Goal: Task Accomplishment & Management: Use online tool/utility

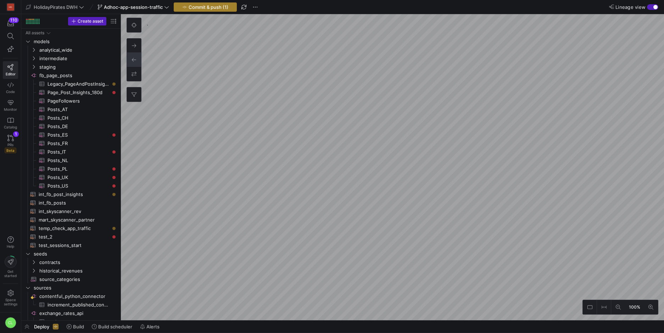
click at [201, 9] on span "Commit & push (1)" at bounding box center [209, 7] width 40 height 6
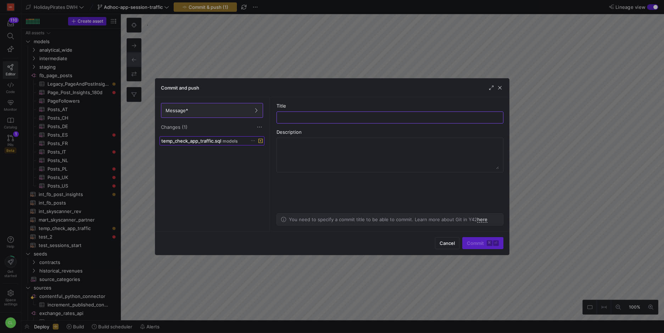
click at [219, 139] on span "temp_check_app_traffic.sql" at bounding box center [191, 141] width 60 height 6
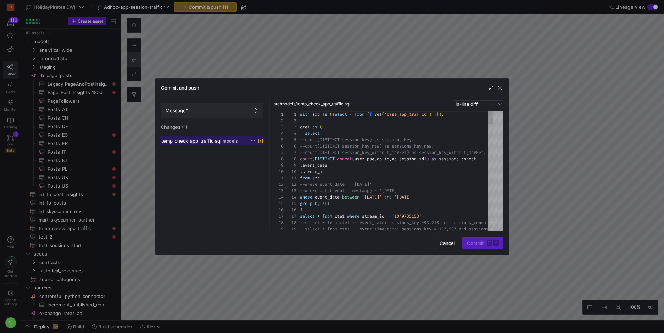
scroll to position [64, 0]
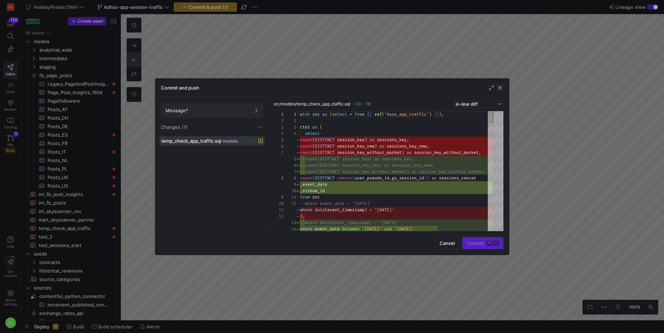
click at [499, 88] on span "button" at bounding box center [499, 87] width 7 height 7
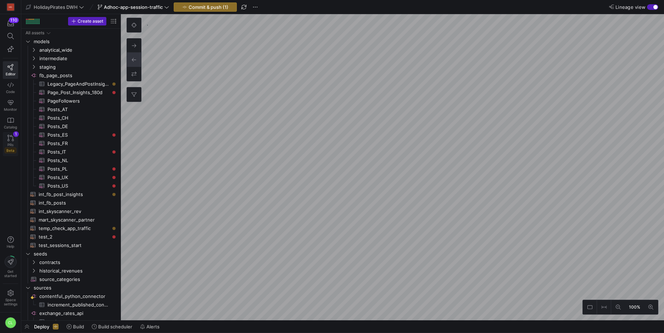
click at [11, 140] on icon at bounding box center [10, 138] width 6 height 6
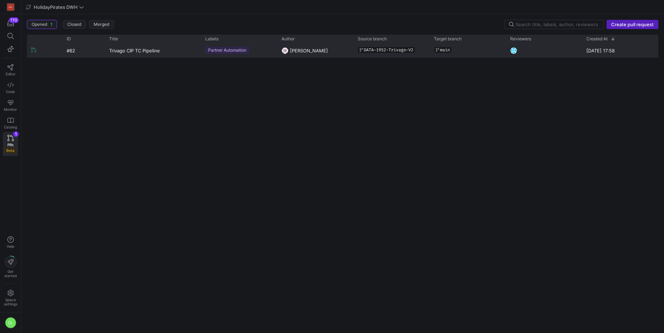
click at [256, 55] on y42-pull-request-list-view-label-cell-renderer "Partner Automation" at bounding box center [239, 50] width 68 height 13
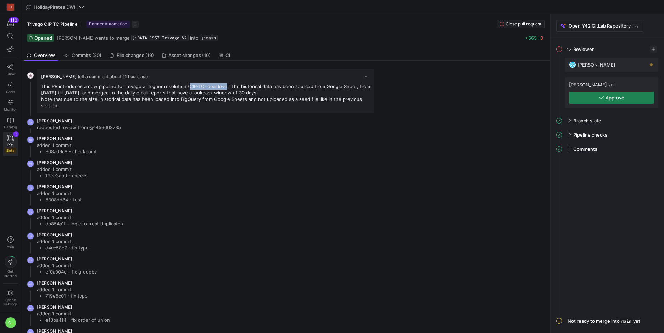
drag, startPoint x: 185, startPoint y: 89, endPoint x: 222, endPoint y: 87, distance: 37.2
click at [222, 87] on p "This PR introduces a new pipeline for Trivago at higher resolution (CIP-TC) dea…" at bounding box center [205, 89] width 329 height 13
drag, startPoint x: 225, startPoint y: 87, endPoint x: 124, endPoint y: 87, distance: 100.3
click at [124, 87] on p "This PR introduces a new pipeline for Trivago at higher resolution (CIP-TC) dea…" at bounding box center [205, 89] width 329 height 13
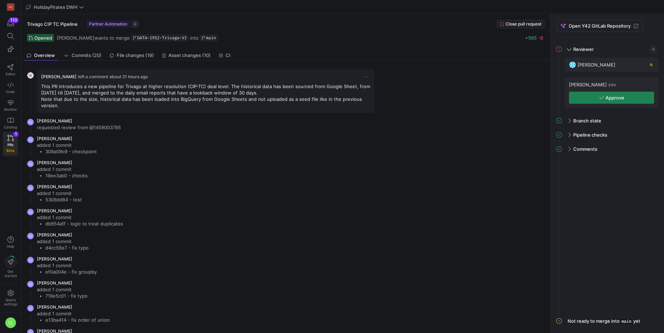
click at [219, 85] on p "This PR introduces a new pipeline for Trivago at higher resolution (CIP-TC) dea…" at bounding box center [205, 89] width 329 height 13
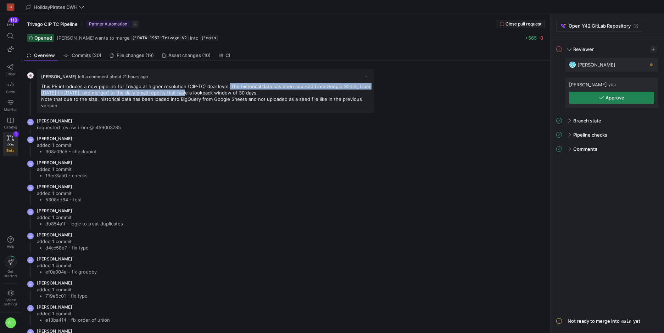
drag, startPoint x: 225, startPoint y: 86, endPoint x: 186, endPoint y: 92, distance: 39.1
click at [186, 92] on p "This PR introduces a new pipeline for Trivago at higher resolution (CIP-TC) dea…" at bounding box center [205, 89] width 329 height 13
drag, startPoint x: 223, startPoint y: 85, endPoint x: 314, endPoint y: 87, distance: 91.5
click at [314, 87] on p "This PR introduces a new pipeline for Trivago at higher resolution (CIP-TC) dea…" at bounding box center [205, 89] width 329 height 13
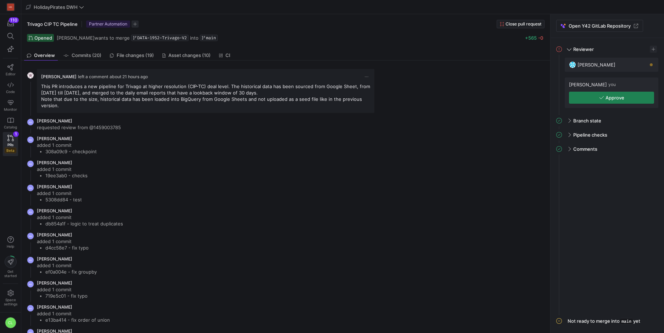
click at [308, 92] on p "This PR introduces a new pipeline for Trivago at higher resolution (CIP-TC) dea…" at bounding box center [205, 89] width 329 height 13
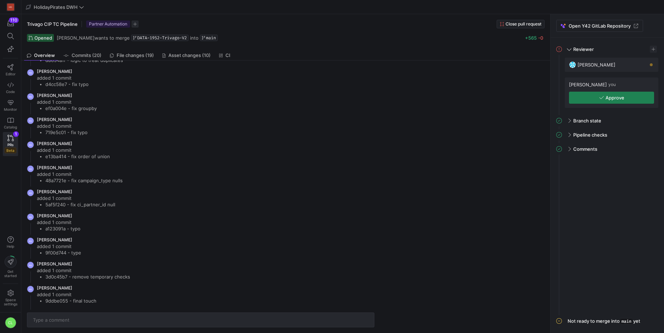
scroll to position [15, 0]
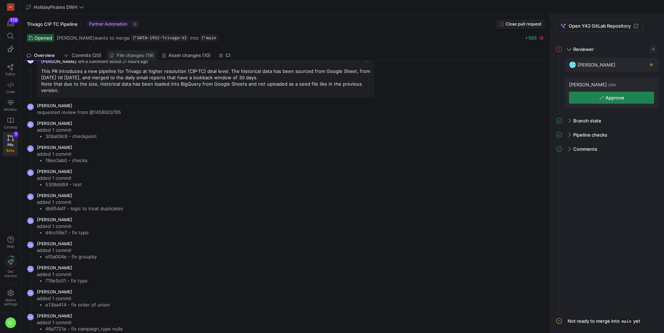
click at [131, 60] on link "File changes (19)" at bounding box center [132, 55] width 50 height 10
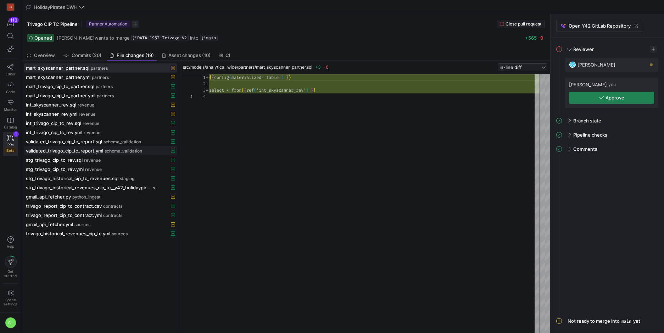
scroll to position [19, 0]
click at [73, 74] on span "mart_skyscanner_partner.yml" at bounding box center [58, 77] width 65 height 6
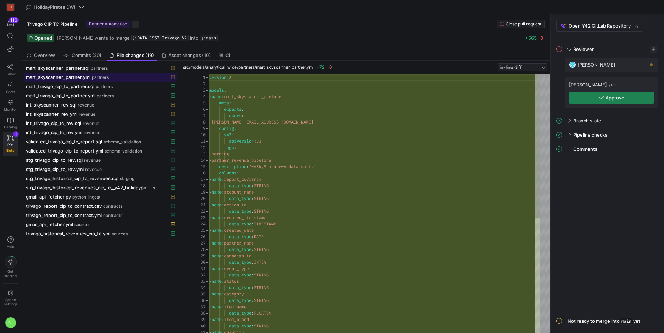
scroll to position [64, 0]
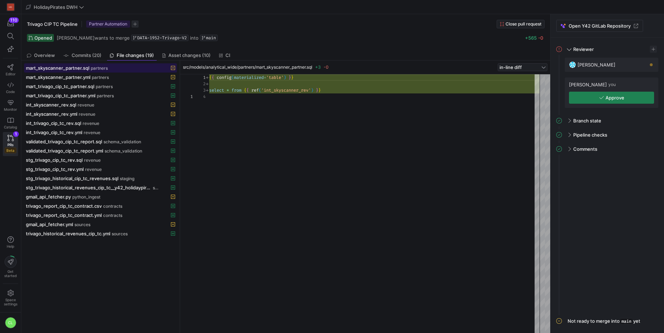
click at [77, 71] on span "mart_skyscanner_partner.sql" at bounding box center [57, 68] width 63 height 6
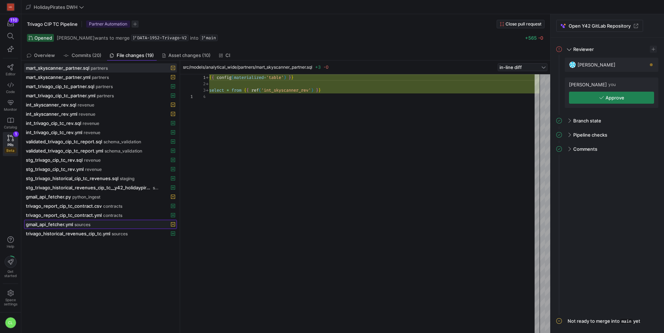
click at [107, 224] on div "gmail_api_fetcher.yml sources" at bounding box center [93, 225] width 134 height 6
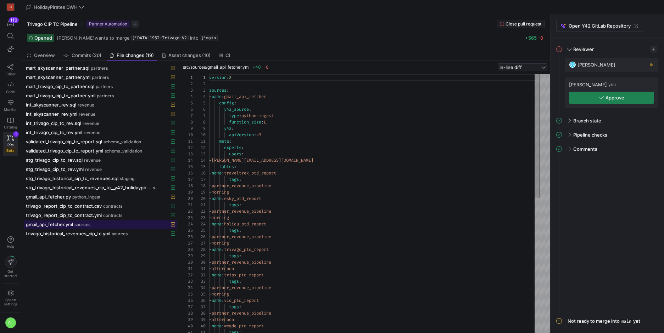
scroll to position [64, 0]
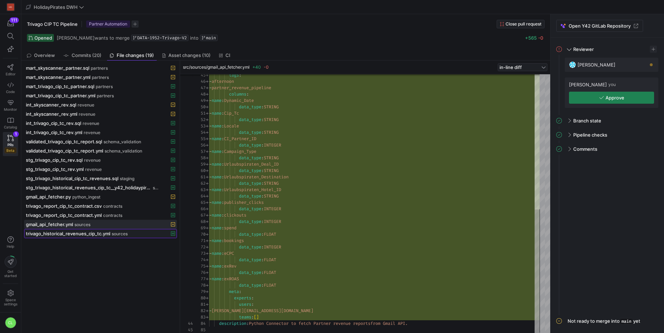
click at [99, 232] on span "trivago_historical_revenues_cip_tc.yml" at bounding box center [68, 234] width 84 height 6
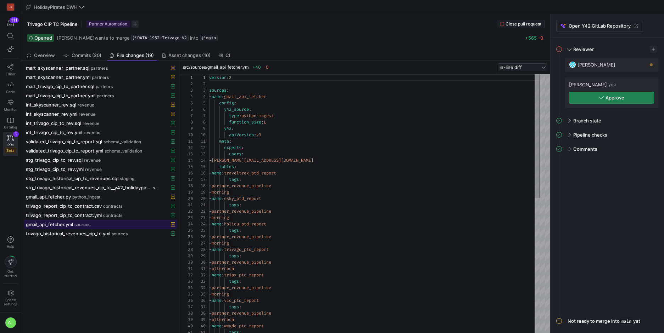
click at [105, 227] on div "gmail_api_fetcher.yml sources" at bounding box center [93, 225] width 134 height 6
click at [115, 234] on span "sources" at bounding box center [120, 234] width 16 height 5
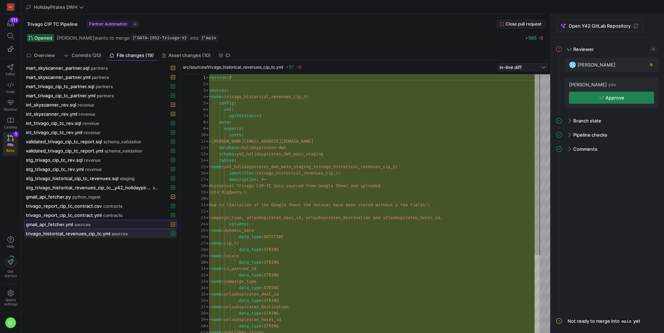
click at [126, 225] on div "gmail_api_fetcher.yml sources" at bounding box center [93, 225] width 134 height 6
click at [127, 234] on span "sources" at bounding box center [120, 234] width 16 height 5
click at [58, 226] on span "gmail_api_fetcher.yml" at bounding box center [49, 225] width 47 height 6
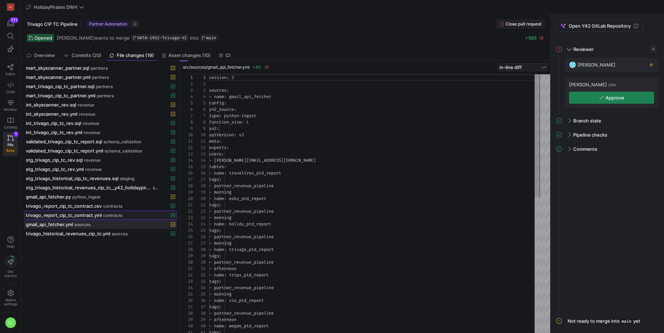
click at [77, 215] on span "trivago_report_cip_tc_contract.yml" at bounding box center [64, 216] width 76 height 6
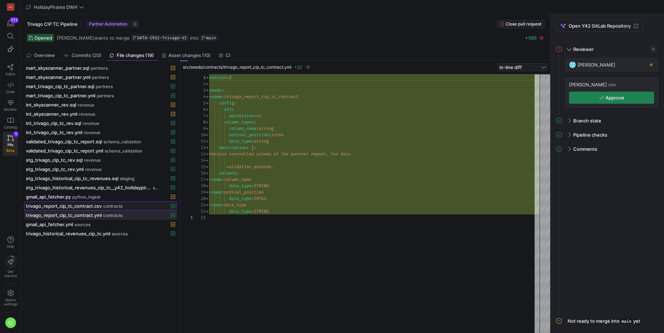
click at [95, 206] on span "trivago_report_cip_tc_contract.csv" at bounding box center [64, 206] width 76 height 6
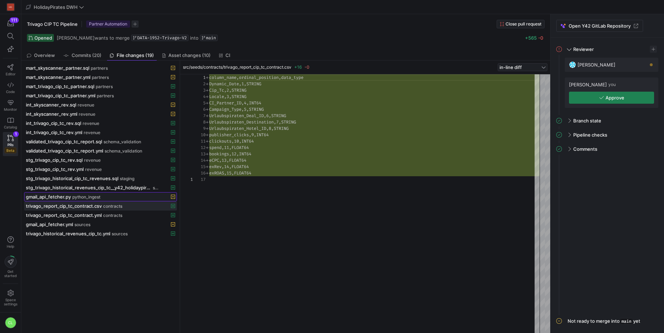
click at [119, 195] on div "gmail_api_fetcher.py python_ingest" at bounding box center [93, 197] width 134 height 6
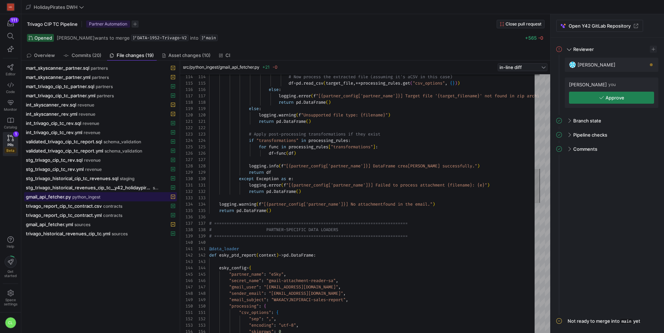
click at [100, 192] on button "gmail_api_fetcher.py python_ingest" at bounding box center [100, 196] width 153 height 9
click at [88, 190] on span "stg_trivago_historical_revenues_cip_tc__y42_holidaypirates_dwh_main_staging_tri…" at bounding box center [88, 188] width 125 height 6
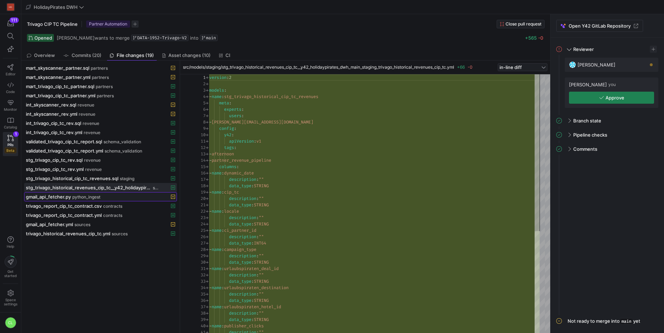
click at [51, 199] on span "gmail_api_fetcher.py" at bounding box center [48, 197] width 45 height 6
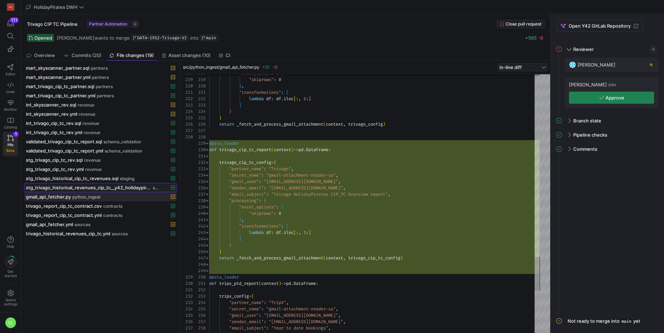
click at [97, 184] on span at bounding box center [100, 188] width 152 height 9
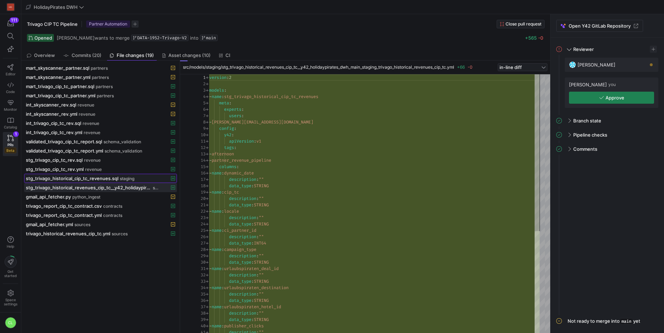
click at [96, 183] on span at bounding box center [100, 178] width 152 height 9
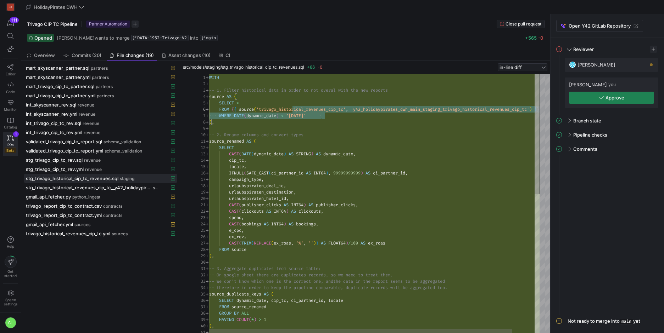
drag, startPoint x: 452, startPoint y: 117, endPoint x: 282, endPoint y: 112, distance: 170.2
drag, startPoint x: 280, startPoint y: 112, endPoint x: 285, endPoint y: 112, distance: 5.3
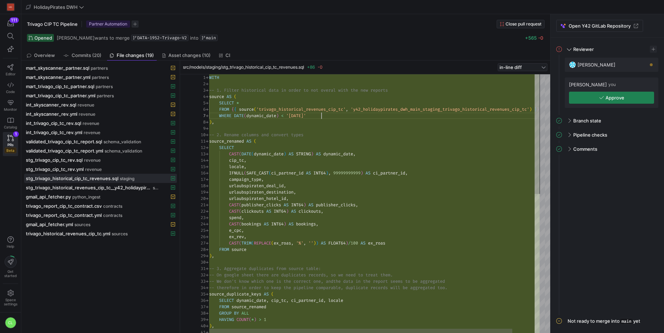
scroll to position [38, 112]
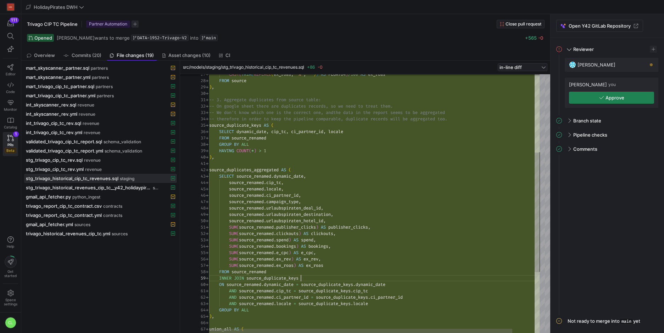
scroll to position [51, 92]
click at [313, 279] on div "CAST ( TRIM ( REPLACE ( ex_roas , '%' , '' ) ) AS FLOAT64 ) / 100 AS ex_roas FR…" at bounding box center [386, 184] width 354 height 559
drag, startPoint x: 313, startPoint y: 279, endPoint x: 207, endPoint y: 282, distance: 106.4
click at [209, 282] on div "CAST ( TRIM ( REPLACE ( ex_roas , '%' , '' ) ) AS FLOAT64 ) / 100 AS ex_roas FR…" at bounding box center [386, 184] width 354 height 559
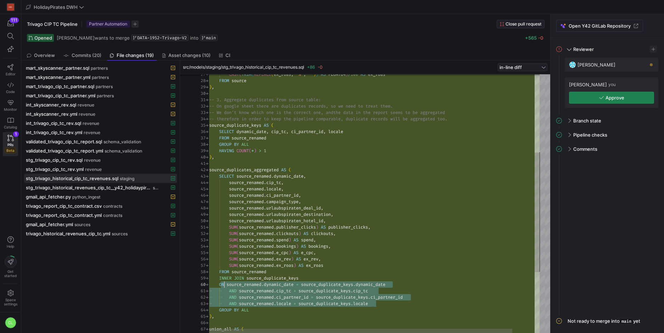
scroll to position [57, 15]
drag, startPoint x: 380, startPoint y: 301, endPoint x: 224, endPoint y: 283, distance: 157.0
click at [224, 283] on div "CAST ( TRIM ( REPLACE ( ex_roas , '%' , '' ) ) AS FLOAT64 ) / 100 AS ex_roas FR…" at bounding box center [386, 184] width 354 height 559
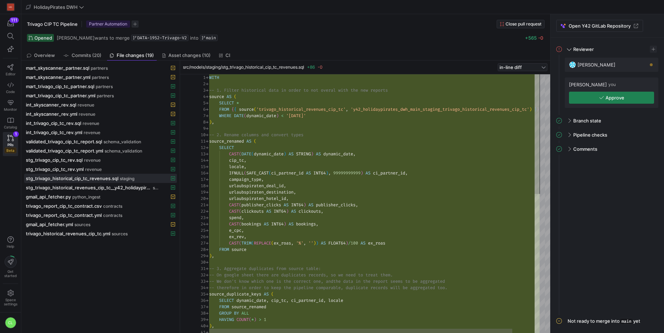
scroll to position [51, 0]
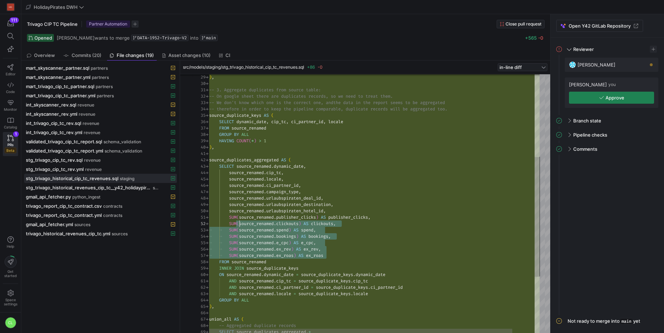
scroll to position [0, 21]
drag, startPoint x: 347, startPoint y: 257, endPoint x: 228, endPoint y: 218, distance: 126.1
click at [228, 218] on div "-- On google sheet there are duplicates records, s o we need to treat them. -- …" at bounding box center [386, 174] width 354 height 559
click at [281, 235] on div "-- On google sheet there are duplicates records, s o we need to treat them. -- …" at bounding box center [386, 174] width 354 height 559
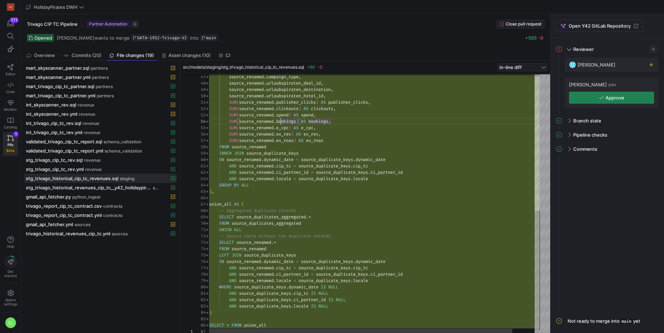
scroll to position [57, 94]
click at [310, 222] on div "source_renamed . campaign_type , source_renamed . urlaubspiraten_deal_id , sour…" at bounding box center [386, 59] width 354 height 559
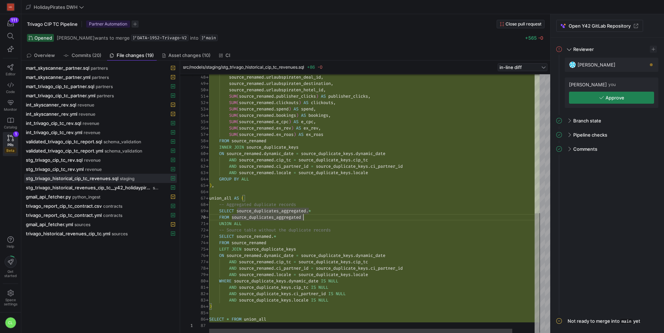
type textarea "UNION ALL -- Source table without the duplicate records SELECT source_renamed.*…"
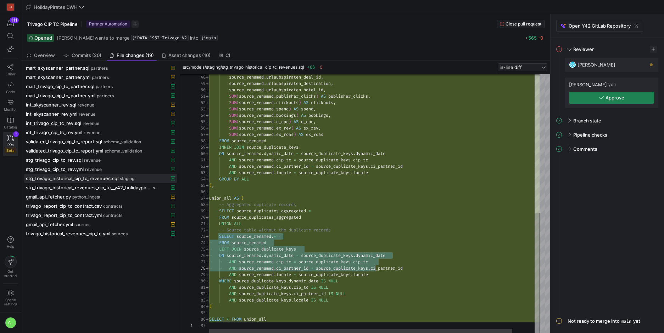
scroll to position [13, 163]
drag, startPoint x: 221, startPoint y: 239, endPoint x: 375, endPoint y: 272, distance: 157.0
click at [375, 272] on div "source_renamed . urlaubspiraten_deal_id , source_renamed . urlaubspiraten_desti…" at bounding box center [386, 53] width 354 height 559
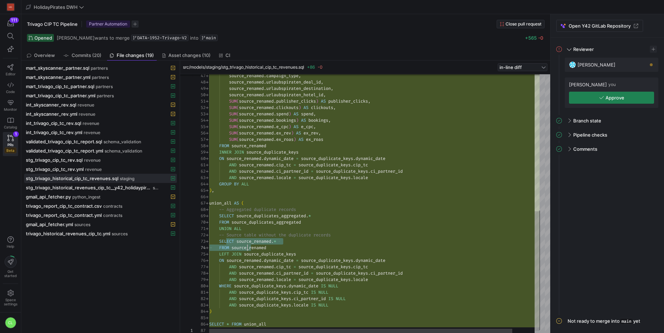
scroll to position [13, 41]
drag, startPoint x: 230, startPoint y: 243, endPoint x: 249, endPoint y: 251, distance: 20.7
click at [249, 251] on div "source_renamed . urlaubspiraten_deal_id , source_renamed . urlaubspiraten_desti…" at bounding box center [386, 58] width 354 height 559
drag, startPoint x: 303, startPoint y: 251, endPoint x: 214, endPoint y: 240, distance: 89.7
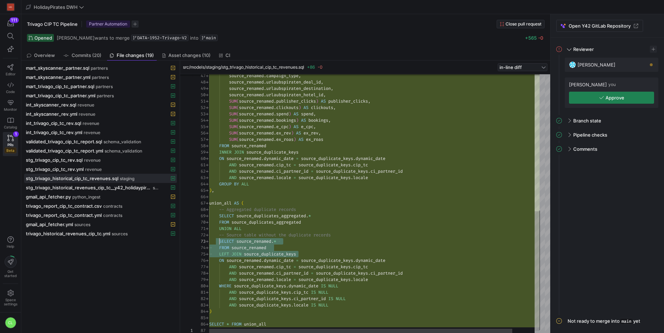
click at [214, 240] on div "source_renamed . urlaubspiraten_deal_id , source_renamed . urlaubspiraten_desti…" at bounding box center [386, 58] width 354 height 559
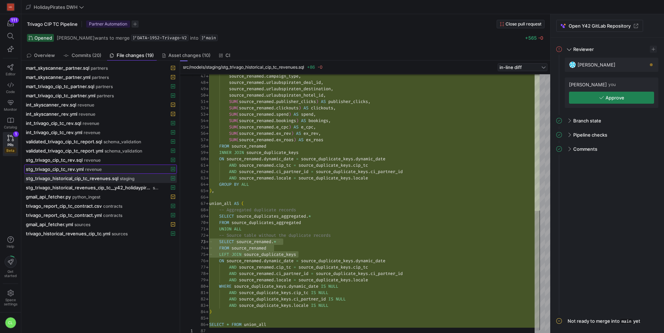
click at [72, 166] on span at bounding box center [100, 169] width 152 height 9
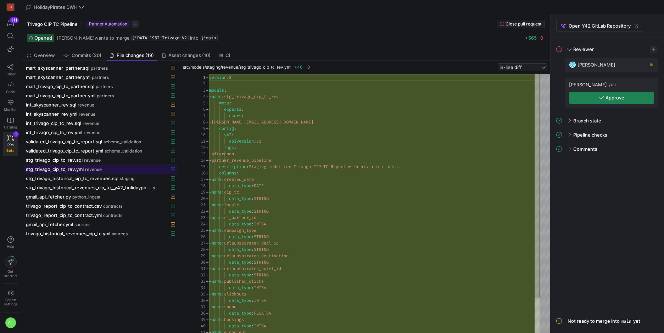
scroll to position [64, 0]
click at [96, 157] on span at bounding box center [100, 160] width 152 height 9
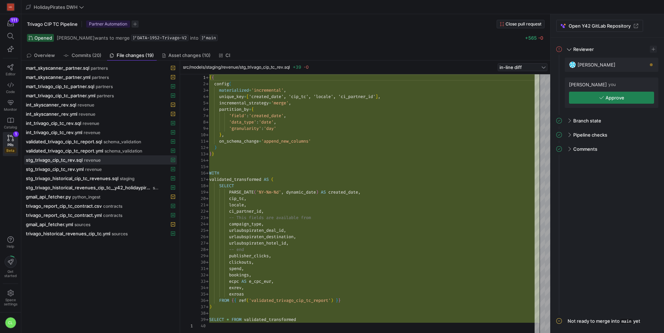
type textarea "locale, ci_partner_id, -- This fields are available from campaign_type, urlaubs…"
click at [338, 211] on div "{ { config ( materialized = 'incremental' , unique_key = [ 'created_date', 'cip…" at bounding box center [374, 203] width 330 height 259
click at [69, 153] on span "validated_trivago_cip_tc_report.yml" at bounding box center [64, 151] width 77 height 6
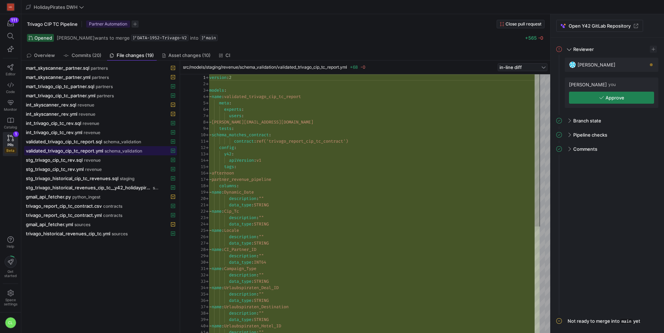
scroll to position [64, 0]
click at [100, 145] on span at bounding box center [100, 142] width 152 height 9
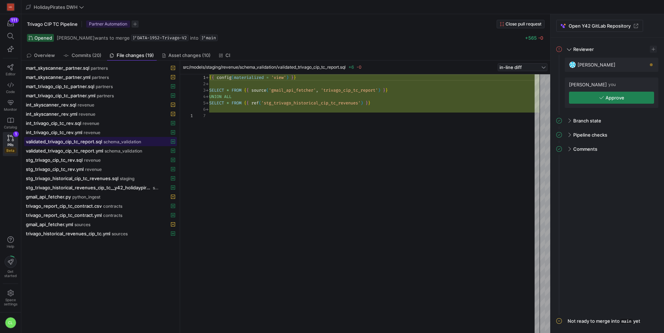
scroll to position [38, 0]
click at [98, 149] on span "validated_trivago_cip_tc_report.yml" at bounding box center [64, 151] width 77 height 6
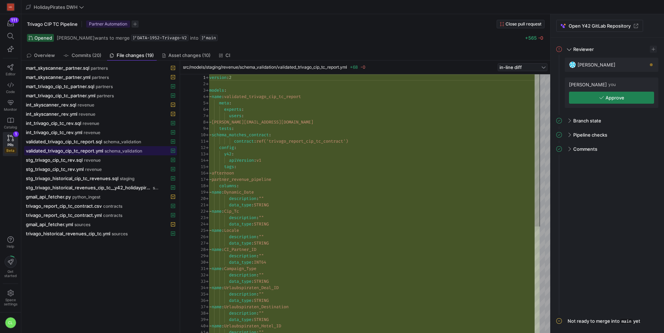
scroll to position [64, 0]
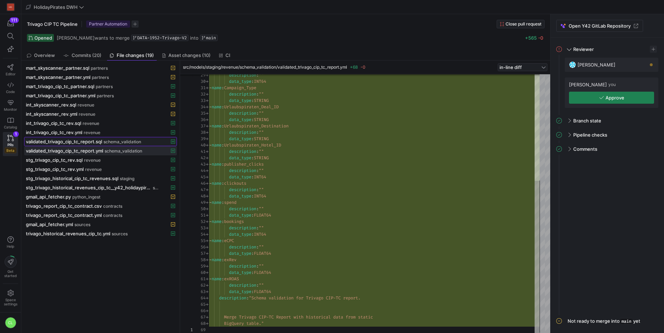
click at [92, 142] on span "validated_trivago_cip_tc_report.sql" at bounding box center [64, 142] width 76 height 6
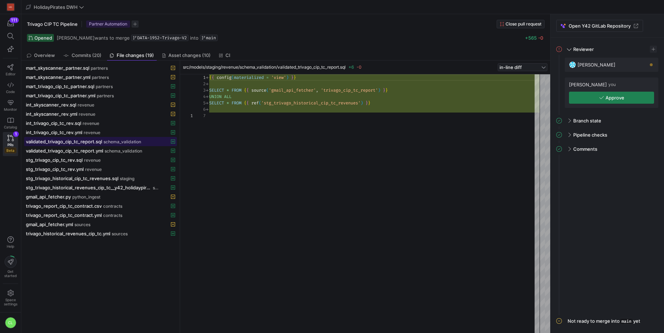
scroll to position [38, 0]
click at [88, 149] on span "validated_trivago_cip_tc_report.yml" at bounding box center [64, 151] width 77 height 6
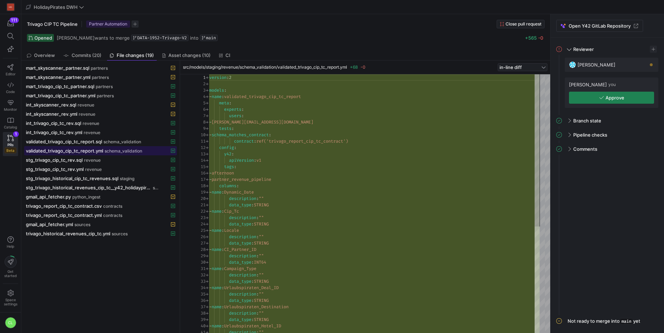
scroll to position [64, 0]
click at [89, 147] on span at bounding box center [100, 151] width 152 height 9
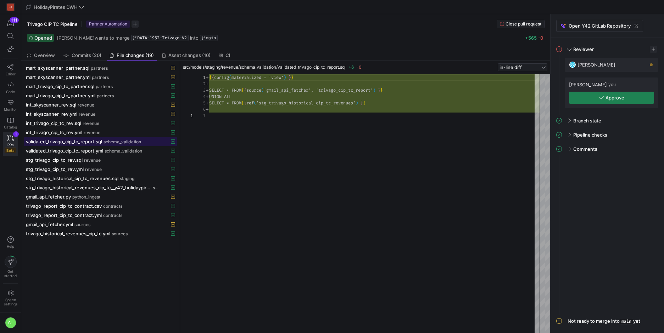
click at [90, 145] on span at bounding box center [100, 142] width 152 height 9
click at [82, 134] on span "int_trivago_cip_tc_rev.yml" at bounding box center [54, 133] width 56 height 6
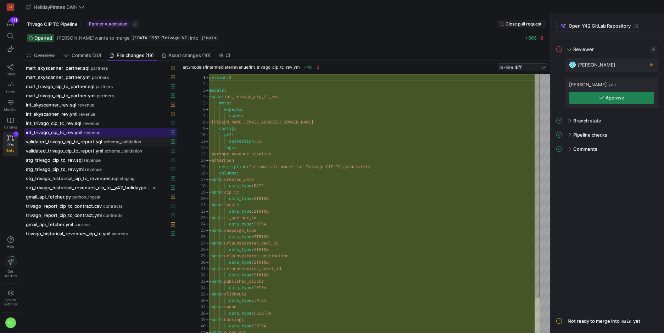
scroll to position [64, 0]
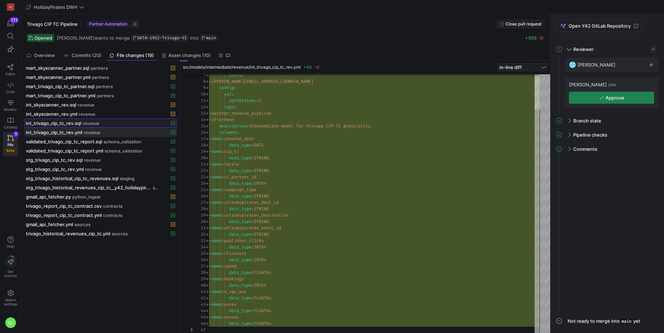
click at [51, 122] on span "int_trivago_cip_tc_rev.sql" at bounding box center [53, 123] width 55 height 6
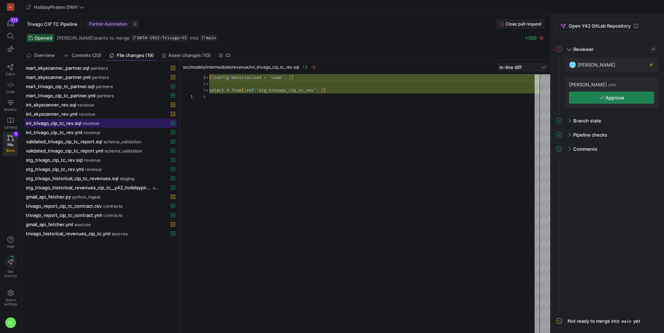
scroll to position [19, 0]
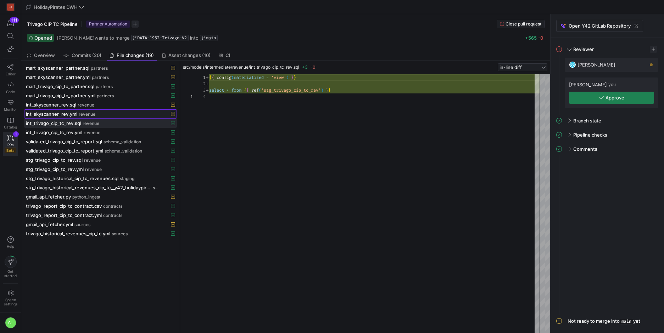
click at [97, 117] on span at bounding box center [100, 114] width 152 height 9
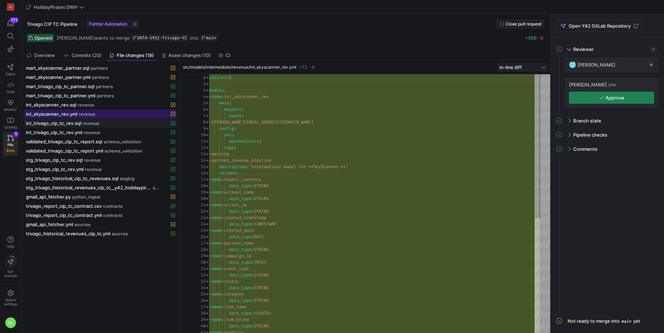
scroll to position [64, 0]
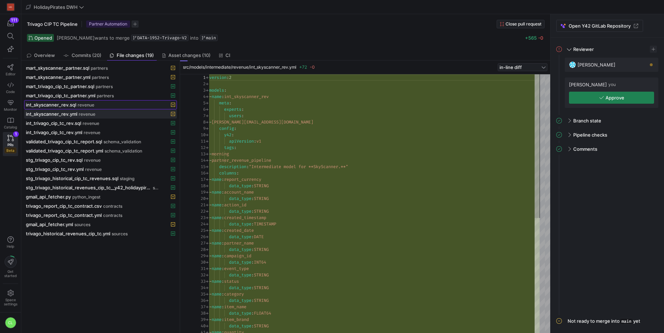
click at [115, 101] on span at bounding box center [100, 105] width 152 height 9
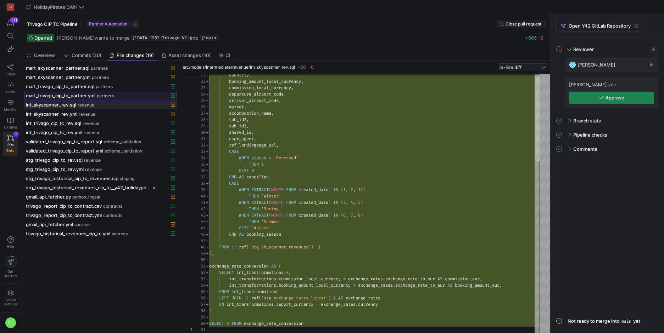
click at [72, 98] on span "mart_trivago_cip_tc_partner.yml" at bounding box center [60, 96] width 69 height 6
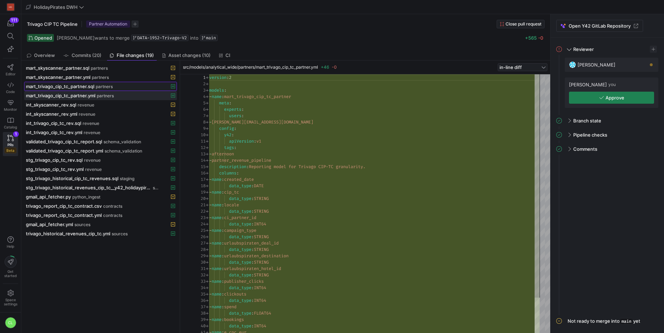
click at [97, 88] on span "partners" at bounding box center [104, 86] width 17 height 5
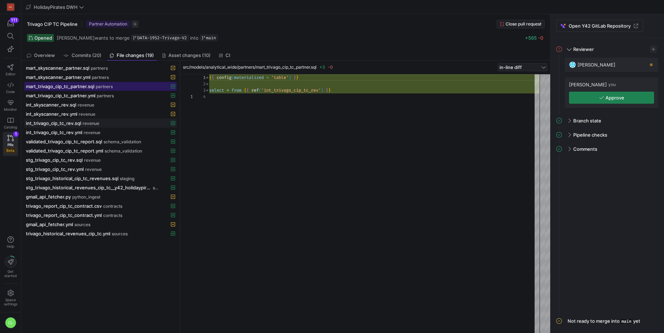
scroll to position [19, 0]
click at [96, 77] on span "partners" at bounding box center [100, 77] width 17 height 5
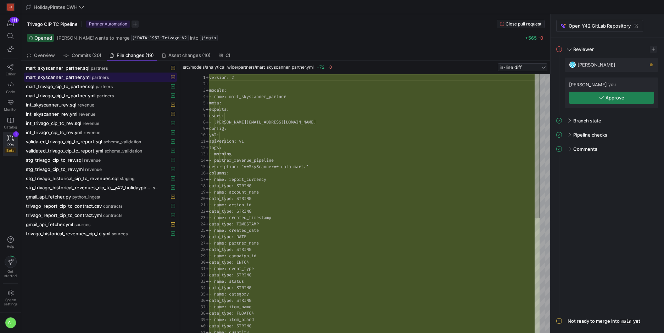
scroll to position [64, 0]
click at [102, 70] on span "partners" at bounding box center [99, 68] width 17 height 5
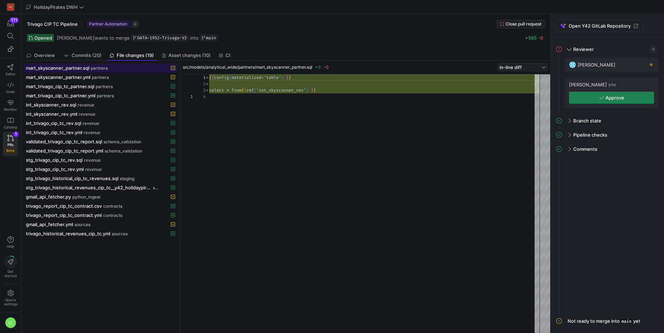
scroll to position [19, 0]
click at [102, 73] on span at bounding box center [100, 77] width 152 height 9
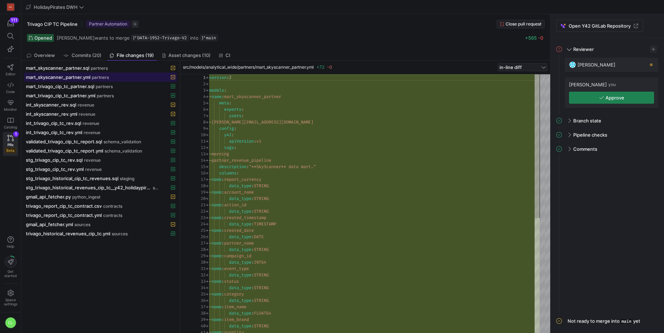
scroll to position [64, 0]
click at [640, 94] on span "button" at bounding box center [611, 97] width 84 height 11
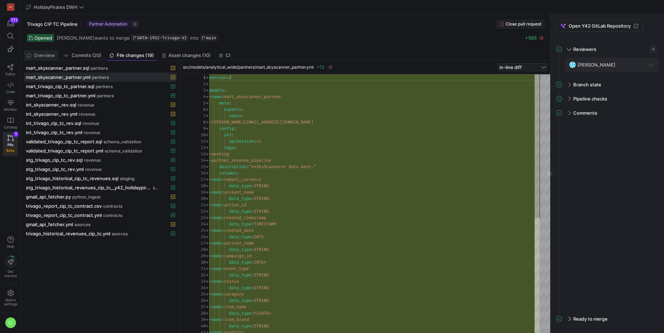
click at [54, 57] on span "Overview" at bounding box center [44, 55] width 21 height 5
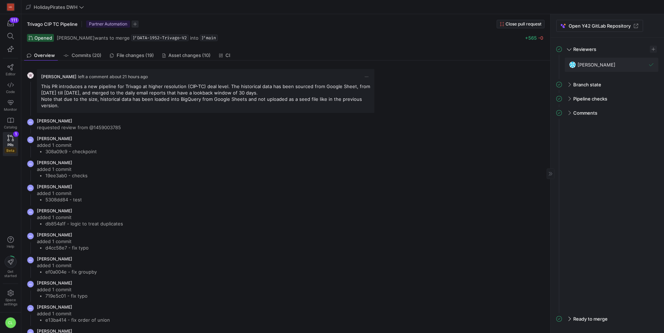
scroll to position [164, 0]
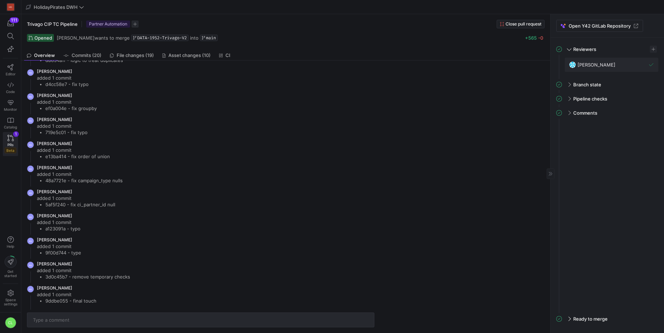
click at [14, 139] on link "PRs Beta 1" at bounding box center [10, 144] width 15 height 24
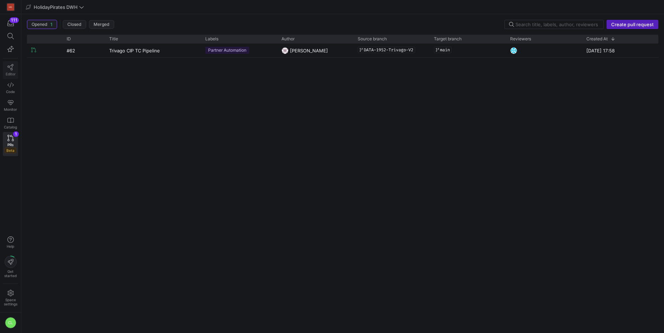
click at [12, 75] on span "Editor" at bounding box center [11, 74] width 10 height 4
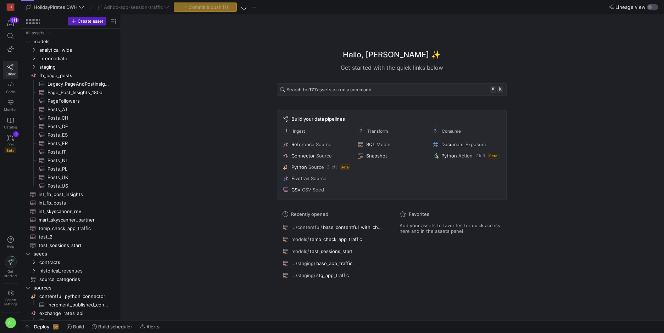
click at [657, 4] on button "Lineage view" at bounding box center [652, 7] width 11 height 6
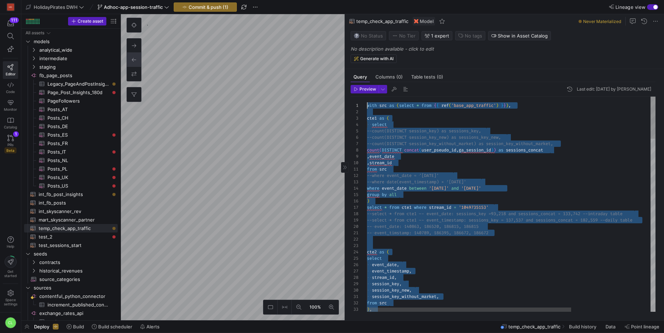
drag, startPoint x: 521, startPoint y: 298, endPoint x: 364, endPoint y: 105, distance: 249.4
type textarea "from src --where event_date = '2025-08-12' --where date(event_timestamp) = '202…"
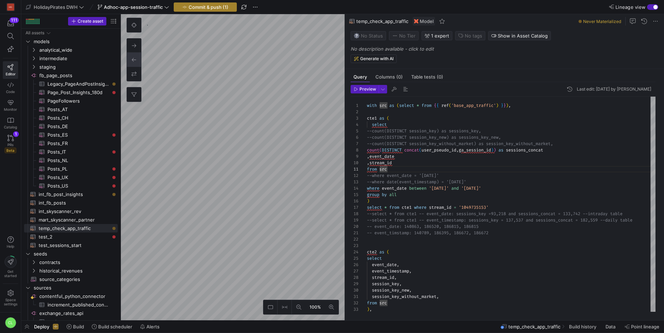
click at [192, 9] on span "Commit & push (1)" at bounding box center [209, 7] width 40 height 6
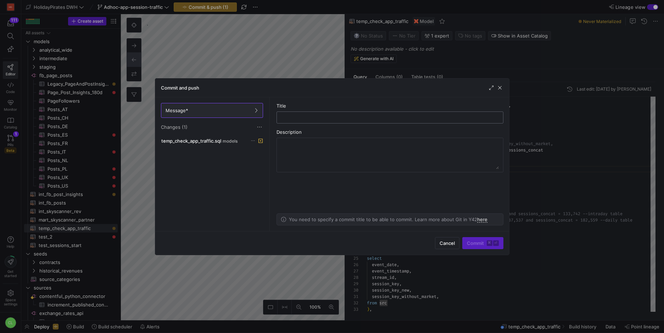
click at [330, 121] on div at bounding box center [389, 117] width 215 height 11
click at [333, 119] on input "text" at bounding box center [389, 118] width 215 height 6
type input "add test logic"
click at [474, 246] on span "Commit ⌘ ⏎" at bounding box center [483, 244] width 32 height 6
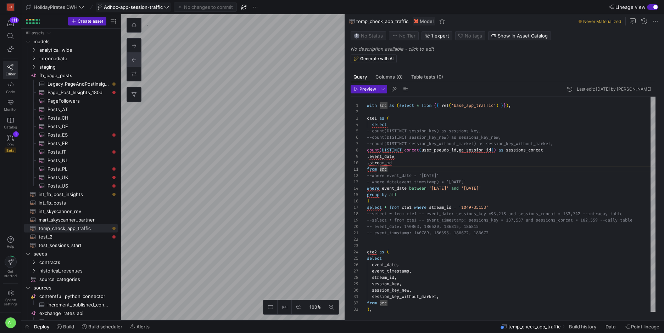
click at [167, 11] on span at bounding box center [133, 7] width 74 height 9
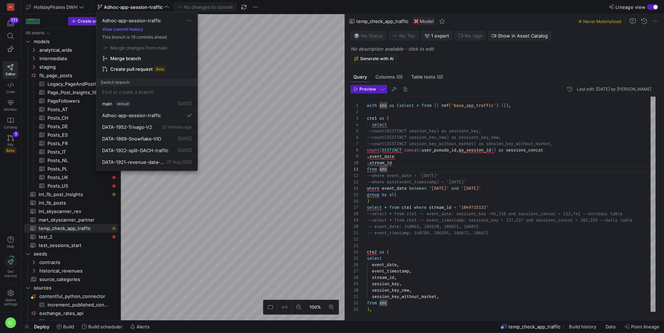
click at [274, 38] on div at bounding box center [332, 166] width 664 height 333
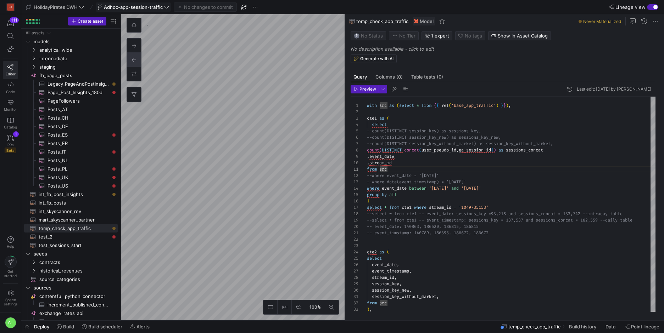
click at [163, 9] on span "Adhoc-app-session-traffic" at bounding box center [133, 7] width 59 height 6
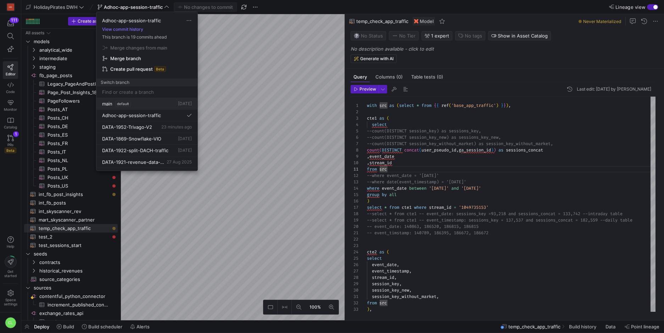
click at [151, 105] on div "main default 3 days ago" at bounding box center [147, 104] width 90 height 6
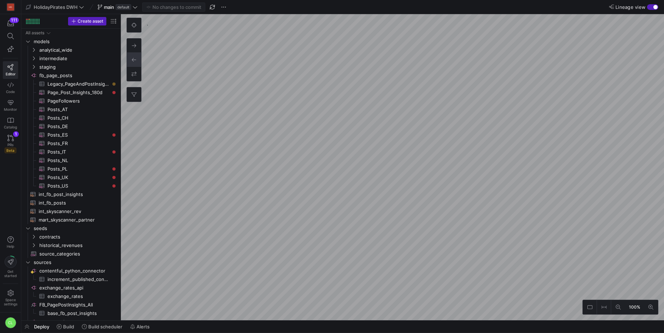
click at [192, 327] on div "Deploy Build Build scheduler Alerts" at bounding box center [342, 327] width 643 height 12
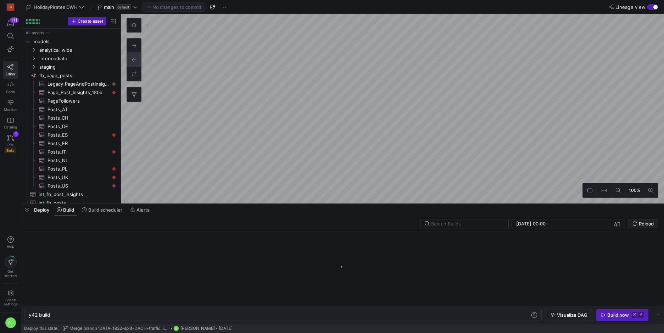
scroll to position [0, 21]
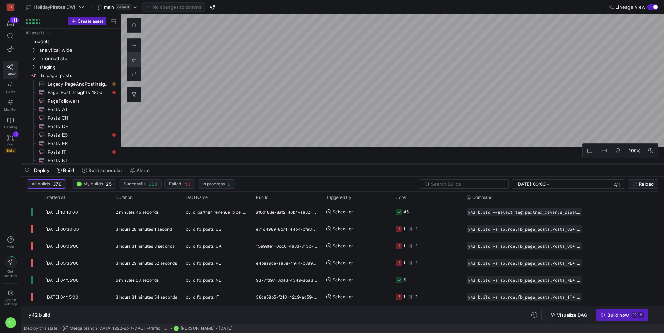
drag, startPoint x: 268, startPoint y: 203, endPoint x: 278, endPoint y: 163, distance: 40.9
click at [278, 163] on div at bounding box center [342, 164] width 643 height 3
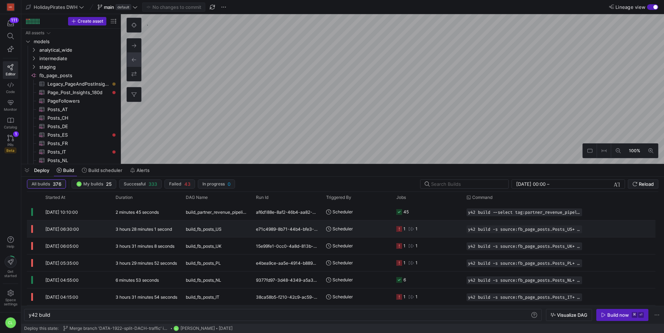
click at [344, 237] on div "Scheduler" at bounding box center [357, 229] width 70 height 17
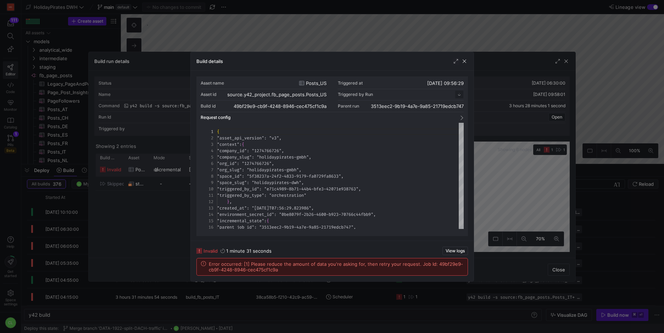
scroll to position [64, 0]
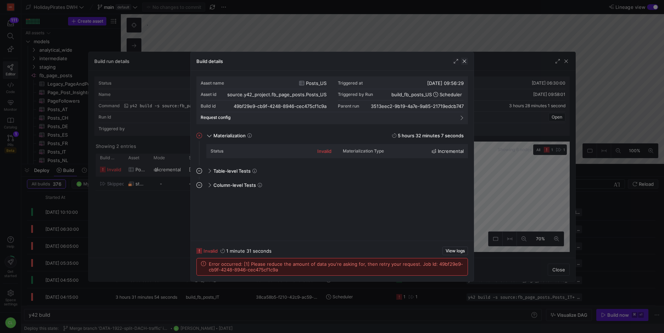
click at [462, 59] on span "button" at bounding box center [464, 61] width 7 height 7
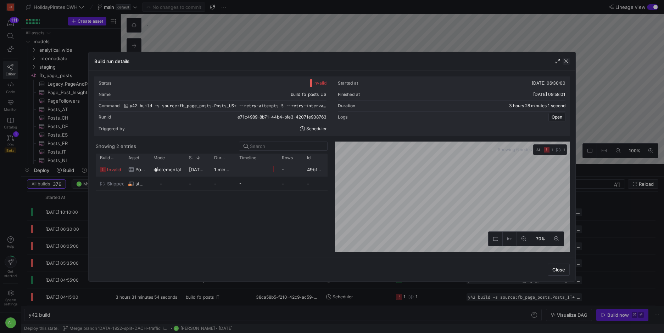
click at [568, 63] on span "button" at bounding box center [565, 61] width 7 height 7
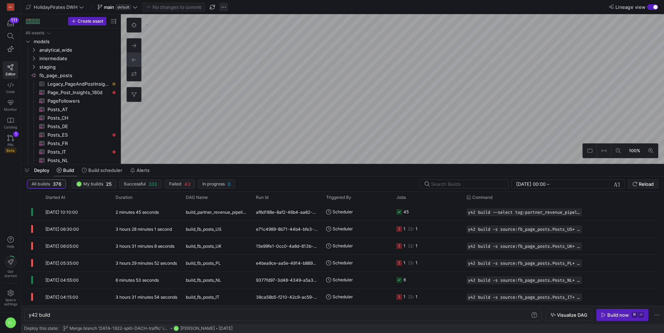
click at [225, 6] on span "button" at bounding box center [223, 7] width 9 height 9
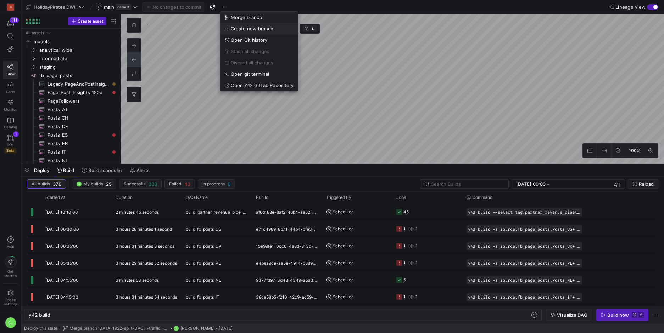
click at [268, 32] on button "Create new branch" at bounding box center [259, 28] width 78 height 11
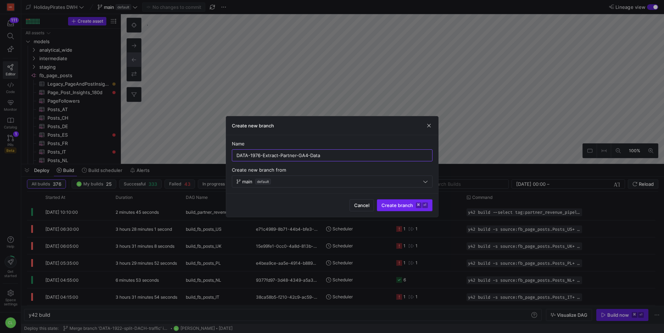
type input "DATA-1976-Extract-Partner-GA4-Data"
click at [396, 208] on span "Create branch ⌘ ⏎" at bounding box center [404, 206] width 46 height 6
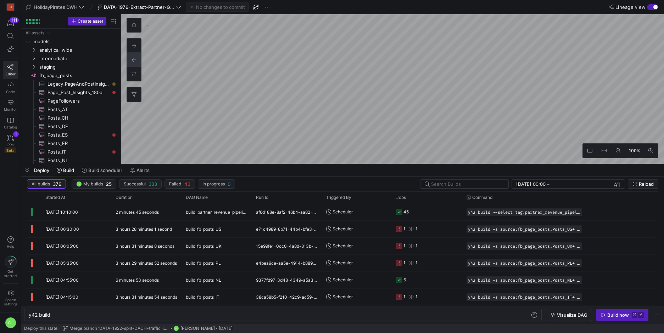
click at [313, 168] on div "Deploy Build Build scheduler Alerts" at bounding box center [342, 170] width 643 height 12
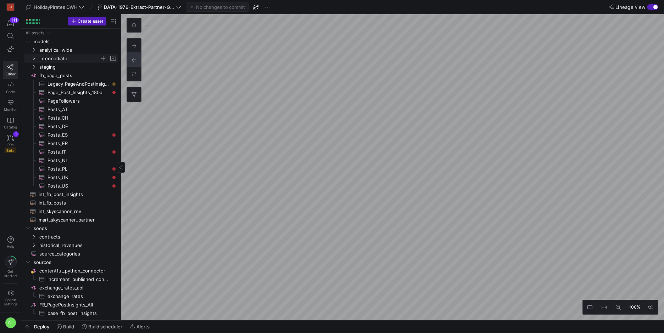
click at [72, 58] on as-split "Create asset Drag here to set row groups Drag here to set column labels Group 1…" at bounding box center [342, 167] width 643 height 307
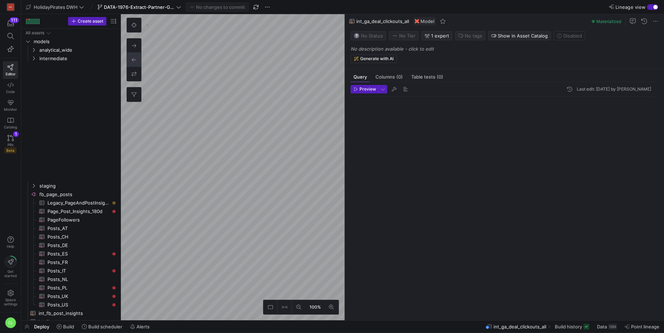
scroll to position [64, 0]
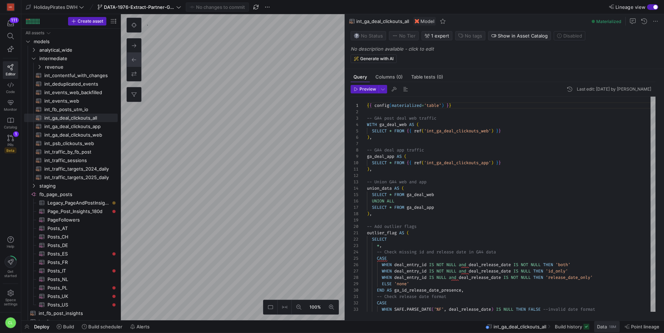
click at [609, 331] on span at bounding box center [607, 326] width 26 height 11
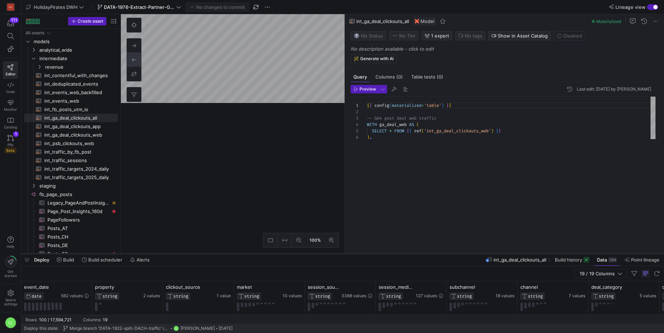
drag, startPoint x: 236, startPoint y: 205, endPoint x: 263, endPoint y: 255, distance: 56.8
click at [263, 255] on div at bounding box center [342, 254] width 643 height 3
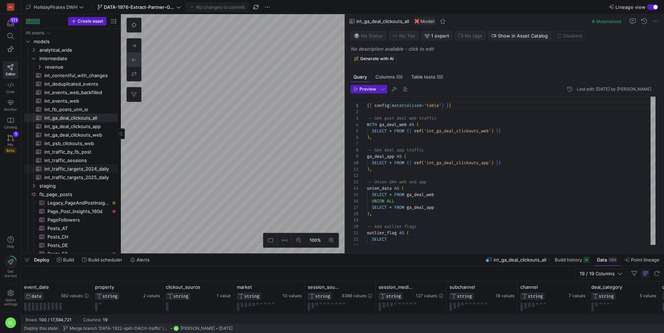
click at [99, 172] on as-split "Create asset Drag here to set row groups Drag here to set column labels Group 1…" at bounding box center [342, 134] width 643 height 240
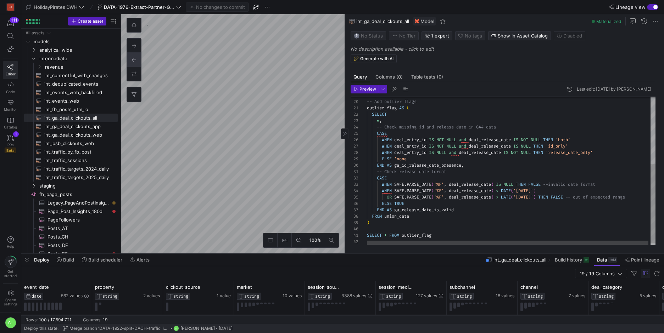
click at [459, 235] on div "-- Add outlier flags outlier_flag AS ( SELECT * , -- Check missing id and relea…" at bounding box center [512, 111] width 291 height 278
click at [368, 235] on div "-- Add outlier flags outlier_flag AS ( SELECT * , -- Check missing id and relea…" at bounding box center [512, 111] width 291 height 278
click at [506, 235] on div "-- Add outlier flags outlier_flag AS ( SELECT * , -- Check missing id and relea…" at bounding box center [512, 111] width 291 height 278
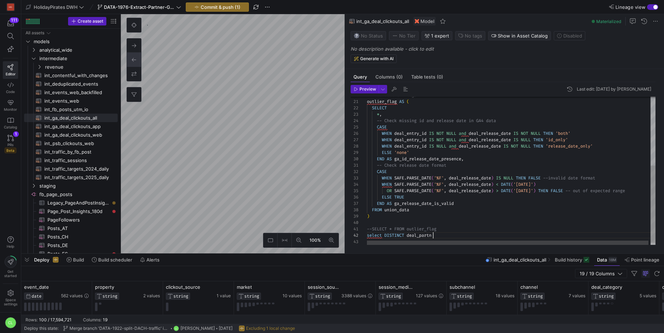
scroll to position [6, 71]
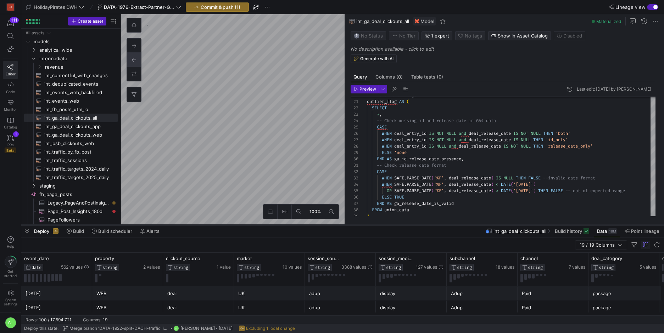
drag, startPoint x: 423, startPoint y: 255, endPoint x: 430, endPoint y: 226, distance: 29.7
click at [430, 226] on div at bounding box center [342, 225] width 643 height 3
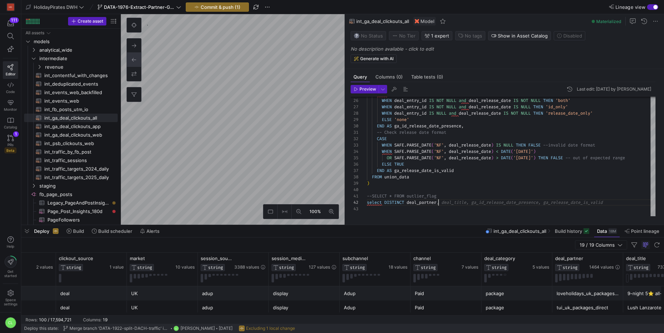
scroll to position [0, 0]
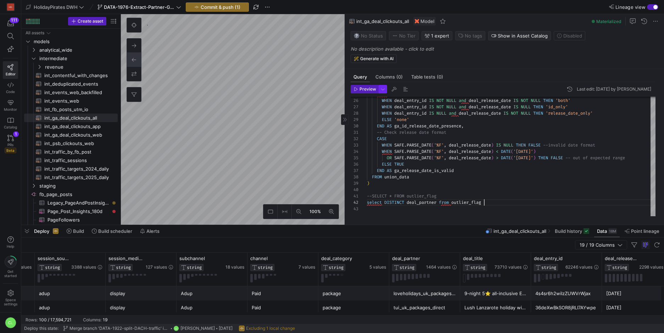
type textarea "--SELECT * FROM outlier_flag select DISTINCT deal_partner from outlier_flag"
click at [385, 92] on span "button" at bounding box center [383, 89] width 8 height 8
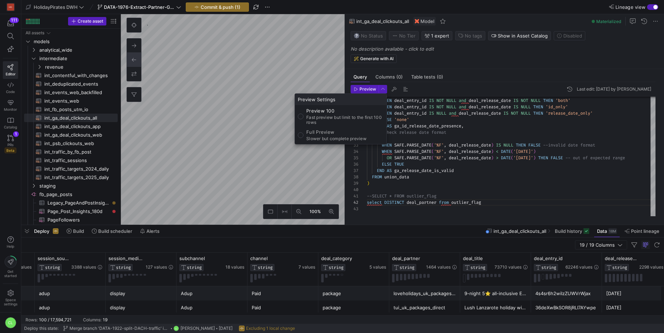
click at [350, 131] on p "Full Preview" at bounding box center [336, 132] width 60 height 6
click at [303, 133] on input "Full Preview Slower but complete preview" at bounding box center [301, 136] width 6 height 6
radio input "true"
click at [354, 97] on div "Preview Settings" at bounding box center [340, 99] width 91 height 11
click at [358, 91] on div at bounding box center [332, 166] width 664 height 333
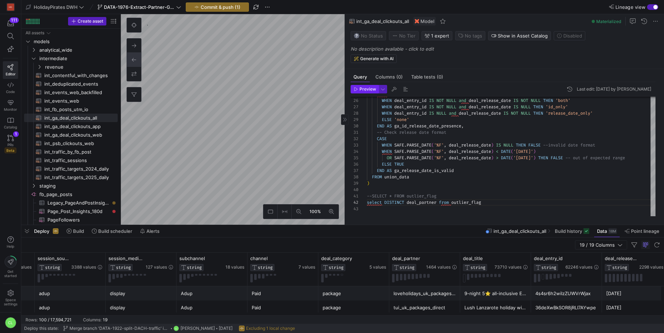
click at [360, 89] on span "Preview" at bounding box center [367, 89] width 17 height 5
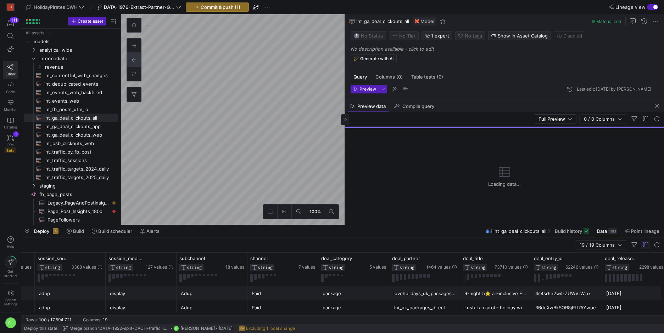
click at [565, 113] on div "Full Preview 0 / 0 Columns" at bounding box center [504, 119] width 319 height 15
click at [565, 114] on div "Full Preview 0 / 0 Columns" at bounding box center [504, 119] width 319 height 15
click at [564, 116] on span "Full Preview" at bounding box center [551, 119] width 27 height 6
click at [559, 134] on mat-option "Preview 100" at bounding box center [556, 130] width 42 height 11
click at [439, 270] on span "1464 values" at bounding box center [438, 267] width 24 height 5
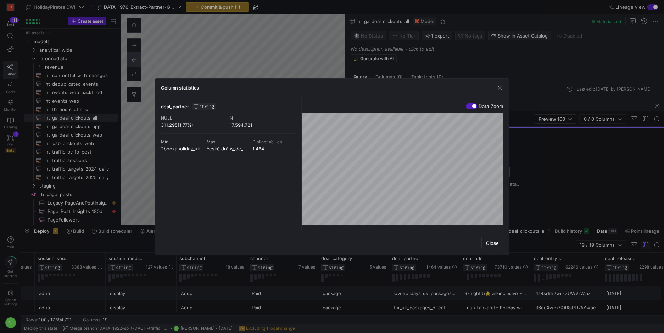
click at [236, 147] on div "české dráhy_de_transportation_other" at bounding box center [228, 149] width 43 height 6
click at [501, 90] on span "button" at bounding box center [499, 87] width 7 height 7
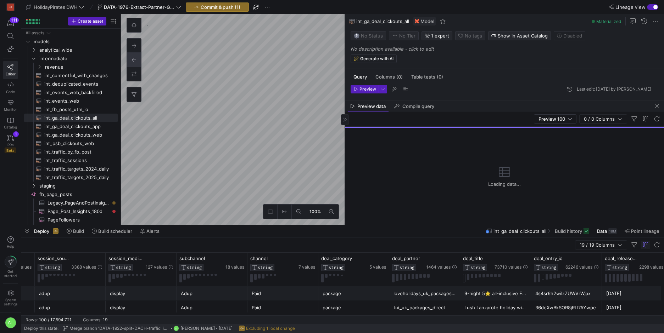
click at [654, 105] on span "button" at bounding box center [656, 106] width 9 height 9
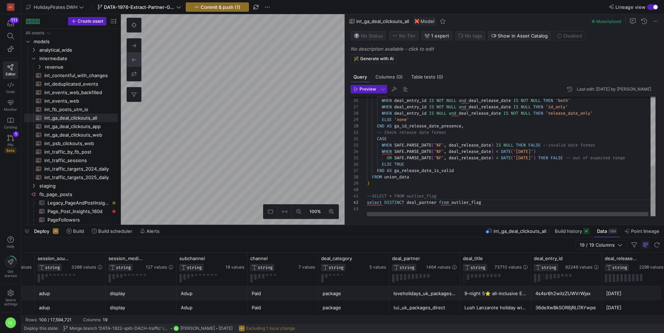
click at [370, 204] on div "CASE WHEN deal_entry_id IS NOT NULL and deal_release_date IS NOT NULL THEN 'bot…" at bounding box center [512, 74] width 291 height 284
drag, startPoint x: 490, startPoint y: 204, endPoint x: 364, endPoint y: 205, distance: 126.2
click at [367, 205] on div "CASE WHEN deal_entry_id IS NOT NULL and deal_release_date IS NOT NULL THEN 'bot…" at bounding box center [512, 74] width 291 height 284
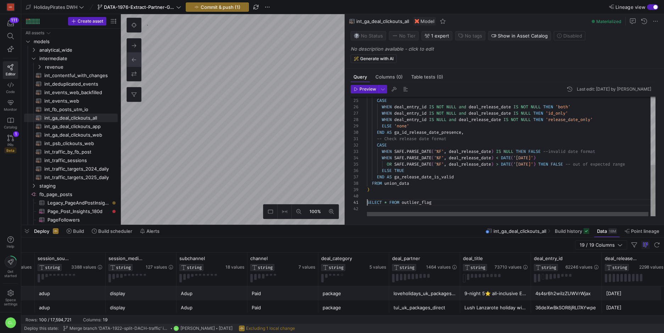
scroll to position [0, 0]
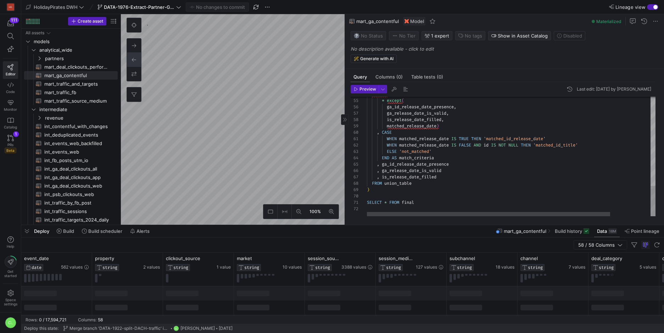
scroll to position [0, 48]
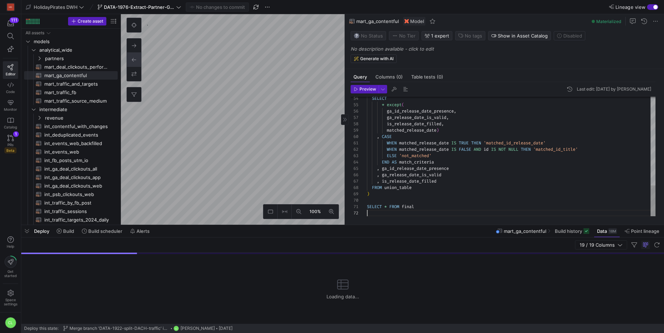
scroll to position [6, 0]
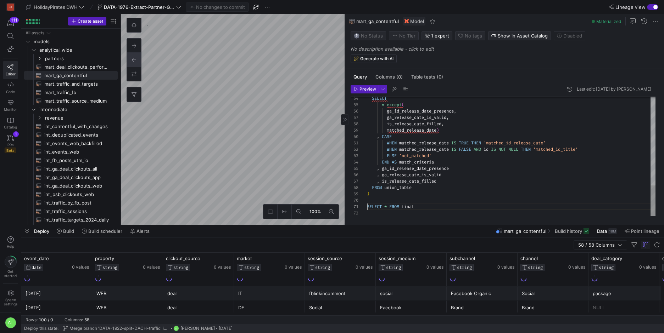
scroll to position [0, 0]
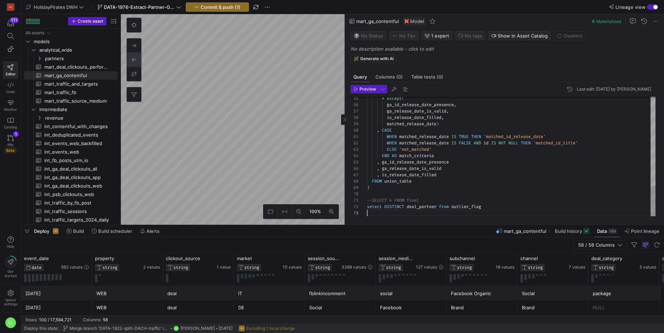
scroll to position [6, 117]
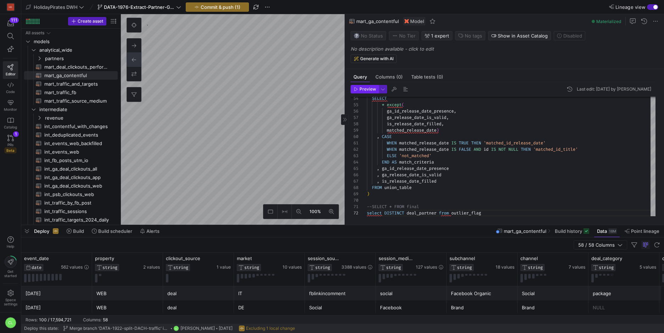
click at [365, 93] on button "Preview" at bounding box center [364, 89] width 28 height 9
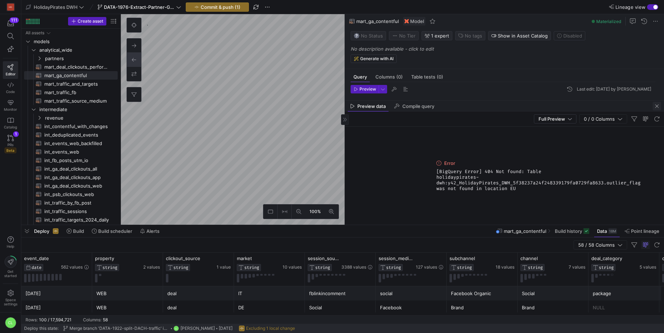
click at [656, 108] on span "button" at bounding box center [656, 106] width 9 height 9
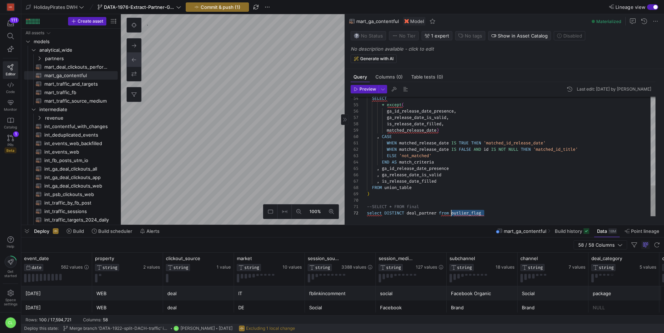
scroll to position [6, 84]
drag, startPoint x: 471, startPoint y: 210, endPoint x: 452, endPoint y: 212, distance: 18.9
type textarea "--SELECT * FROM final select DISTINCT deal_partner from final"
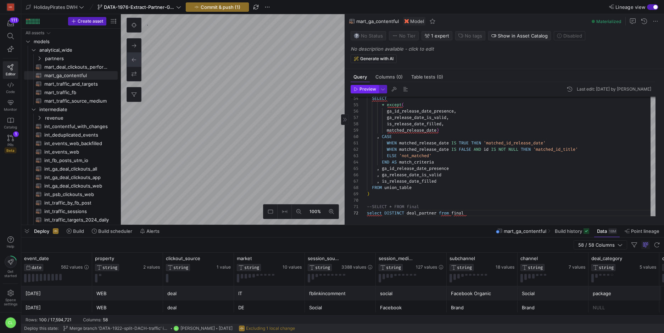
click at [368, 91] on span "Preview" at bounding box center [367, 89] width 17 height 5
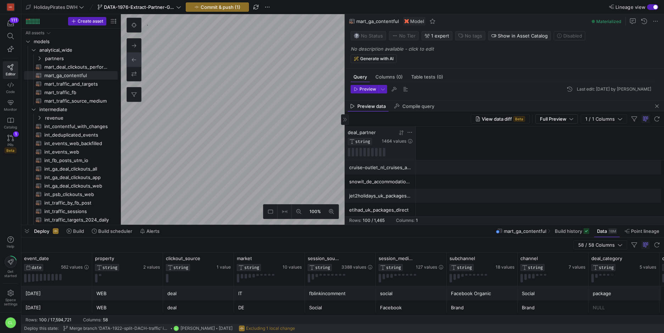
click at [400, 134] on icon at bounding box center [400, 132] width 2 height 5
drag, startPoint x: 417, startPoint y: 133, endPoint x: 455, endPoint y: 133, distance: 38.3
click at [455, 133] on div "deal_partner STRING 1464 values" at bounding box center [504, 144] width 319 height 34
drag, startPoint x: 414, startPoint y: 134, endPoint x: 466, endPoint y: 136, distance: 51.8
click at [466, 136] on div at bounding box center [467, 143] width 3 height 33
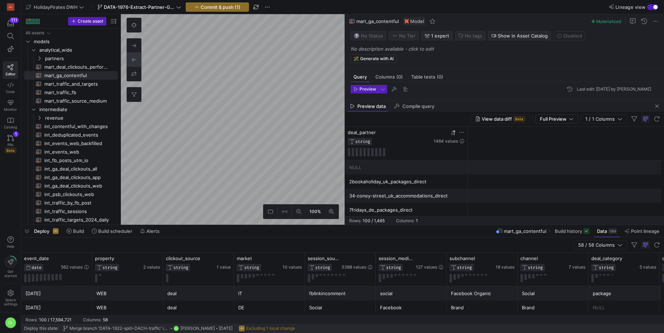
click at [423, 138] on y42-database-column-type-icon "STRING" at bounding box center [390, 141] width 84 height 7
click at [463, 141] on icon at bounding box center [462, 141] width 4 height 4
click at [409, 183] on div "2bookaholiday_uk_packages_direct" at bounding box center [406, 182] width 114 height 14
click at [461, 133] on icon at bounding box center [461, 132] width 4 height 1
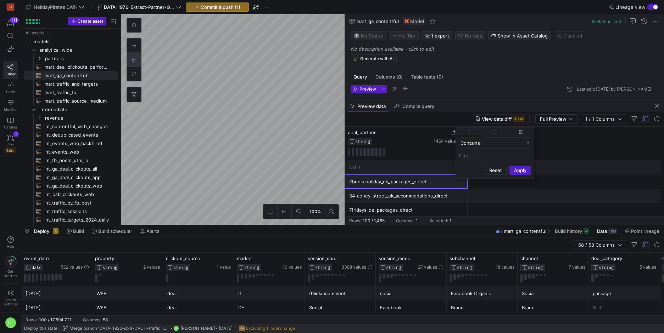
click at [415, 162] on div "NULL" at bounding box center [406, 168] width 114 height 14
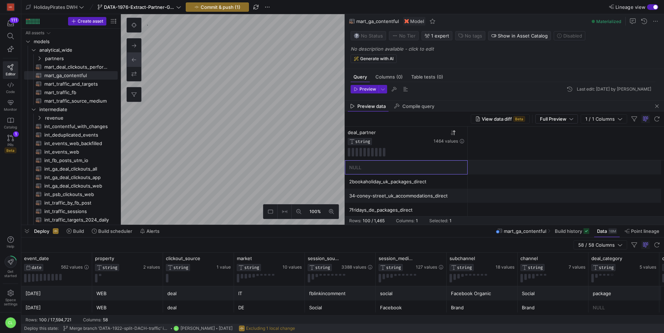
click at [424, 168] on div "NULL" at bounding box center [406, 168] width 114 height 14
drag, startPoint x: 427, startPoint y: 176, endPoint x: 431, endPoint y: 178, distance: 3.6
click at [428, 184] on div "2bookaholiday_uk_packages_direct" at bounding box center [406, 182] width 114 height 14
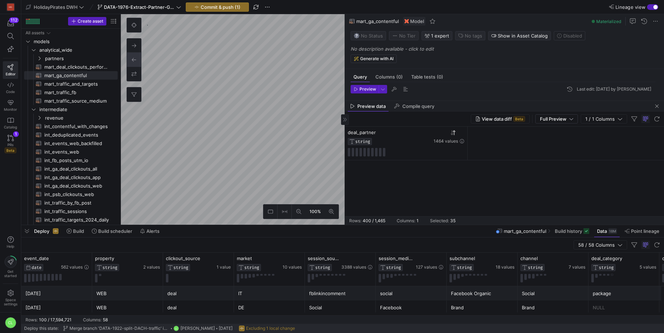
scroll to position [5209, 0]
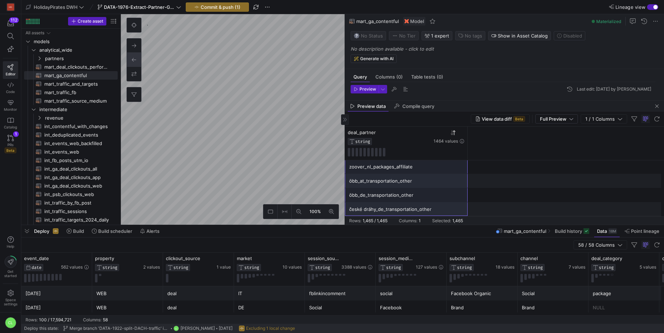
click at [517, 196] on div "öbb_de_transportation_other" at bounding box center [504, 195] width 319 height 14
click at [216, 7] on span "Commit & push (1)" at bounding box center [221, 7] width 40 height 6
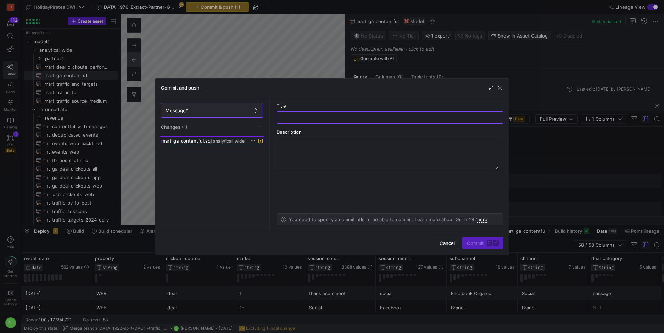
click at [244, 138] on div "mart_ga_contentful.sql analytical_wide" at bounding box center [204, 141] width 86 height 6
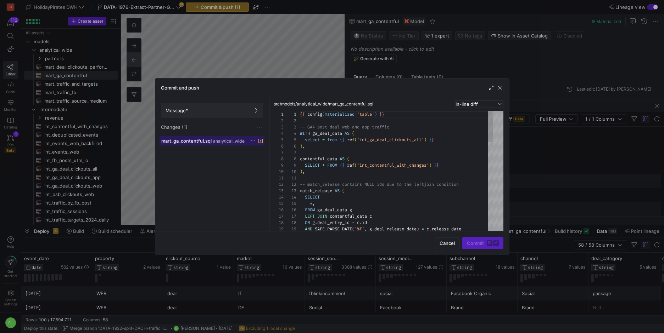
scroll to position [64, 0]
click at [257, 125] on span at bounding box center [259, 127] width 7 height 7
click at [269, 143] on button "Discard all changes" at bounding box center [285, 148] width 58 height 11
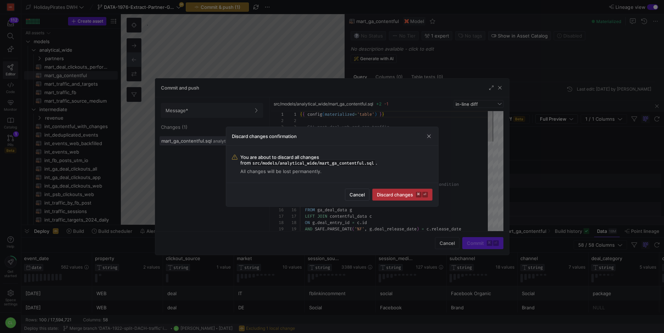
click at [385, 198] on span "submit" at bounding box center [402, 194] width 60 height 11
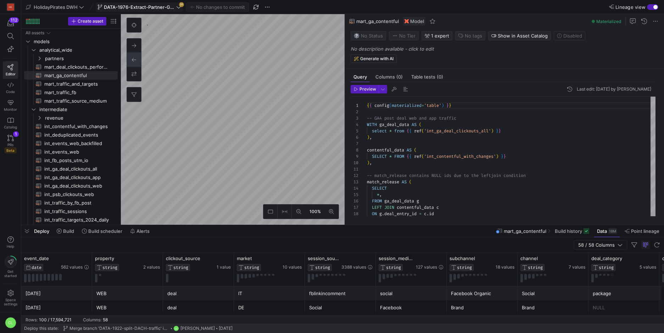
click at [172, 5] on span "DATA-1976-Extract-Partner-GA4-Data" at bounding box center [139, 7] width 71 height 6
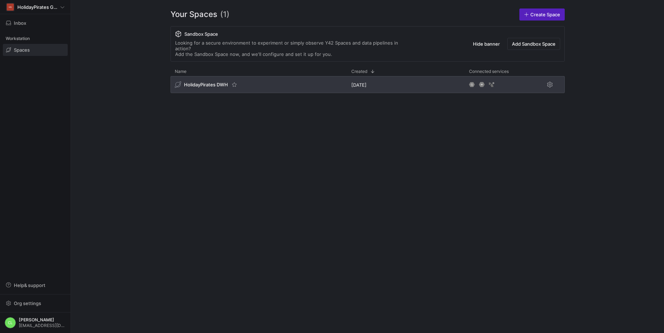
click at [275, 78] on div "HolidayPirates DWH" at bounding box center [258, 84] width 176 height 17
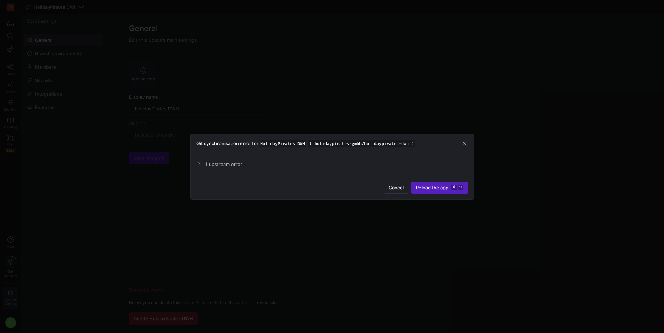
click at [221, 160] on mat-expansion-panel-header "1 upstream error" at bounding box center [331, 164] width 271 height 11
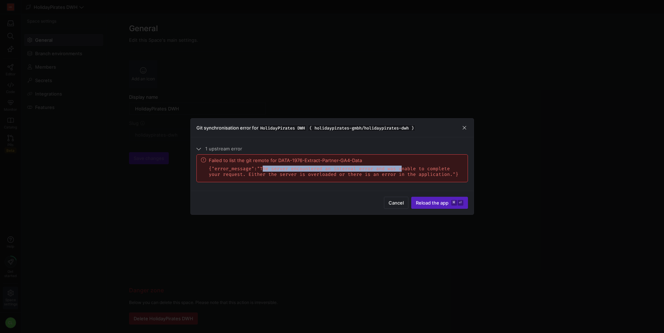
drag, startPoint x: 262, startPoint y: 170, endPoint x: 407, endPoint y: 166, distance: 145.3
click at [403, 166] on p "{"error_message":"The server encountered an internal error and was unable to co…" at bounding box center [336, 171] width 254 height 11
click at [407, 166] on p "{"error_message":"The server encountered an internal error and was unable to co…" at bounding box center [336, 171] width 254 height 11
click at [417, 202] on span "Reload the app" at bounding box center [432, 203] width 33 height 6
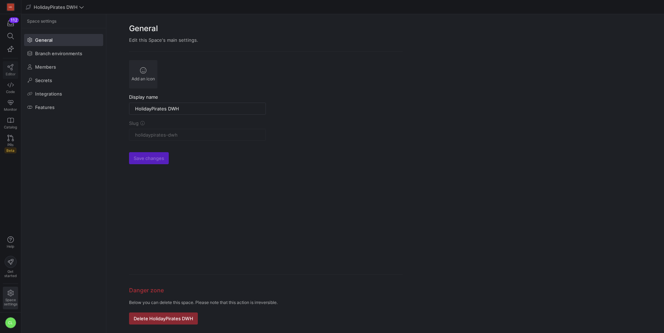
click at [6, 69] on link "Editor" at bounding box center [10, 70] width 15 height 18
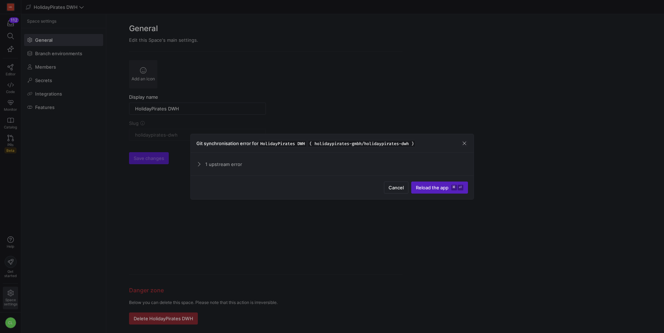
click at [231, 164] on span "1 upstream error" at bounding box center [336, 165] width 263 height 6
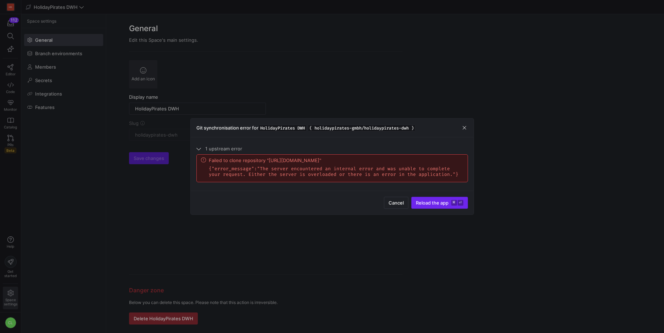
click at [425, 206] on span "Reload the app" at bounding box center [432, 203] width 33 height 6
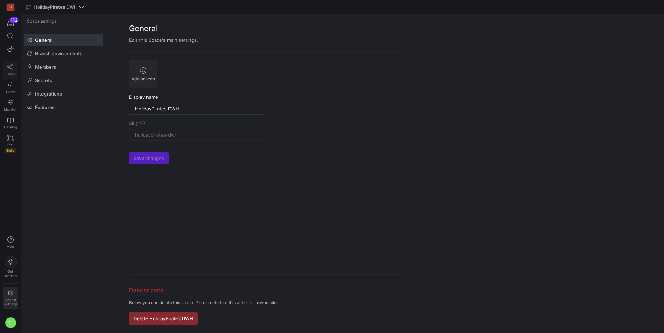
click at [12, 75] on span "Editor" at bounding box center [11, 74] width 10 height 4
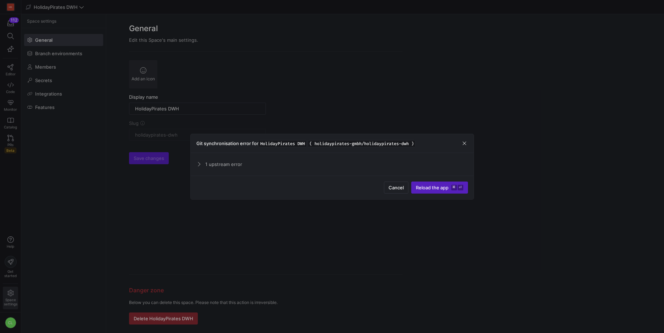
click at [377, 184] on div "Cancel Reload the app ⌘ ⏎" at bounding box center [332, 188] width 283 height 24
click at [404, 191] on span "button" at bounding box center [396, 187] width 24 height 11
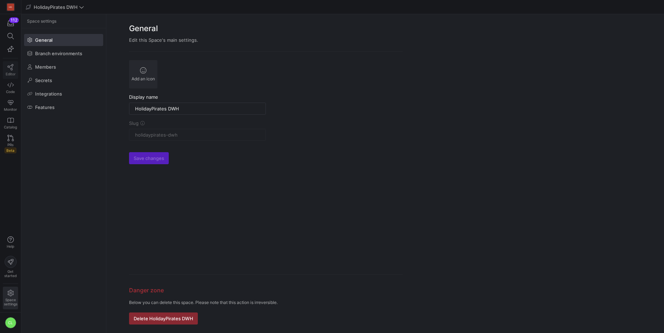
click at [15, 72] on span "Editor" at bounding box center [11, 74] width 10 height 4
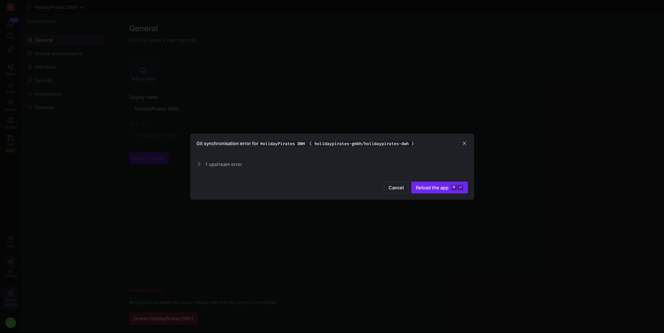
click at [411, 189] on span "submit" at bounding box center [439, 187] width 56 height 11
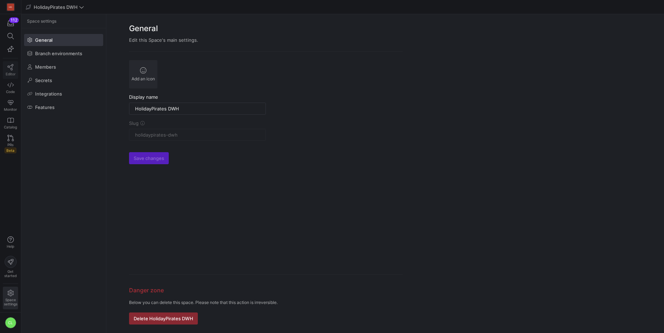
click at [10, 75] on span "Editor" at bounding box center [11, 74] width 10 height 4
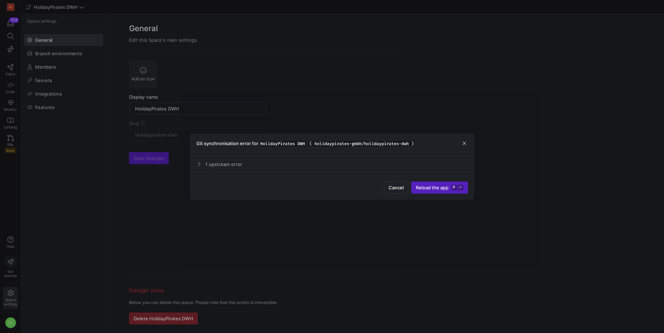
click at [400, 187] on span "Cancel" at bounding box center [395, 188] width 15 height 6
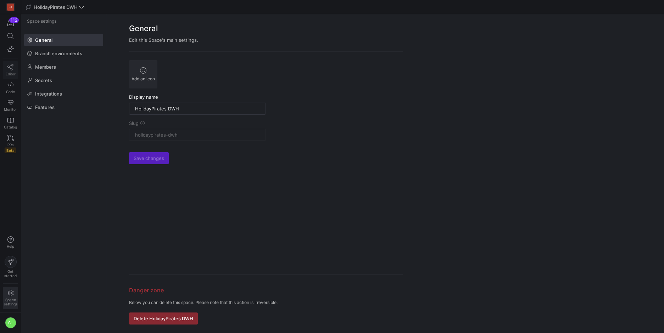
click at [11, 71] on link "Editor" at bounding box center [10, 70] width 15 height 18
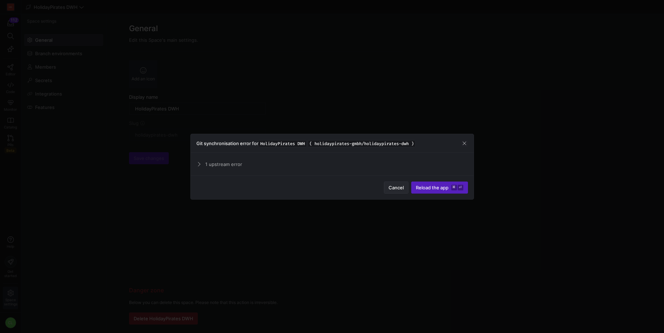
click at [394, 184] on span "button" at bounding box center [396, 187] width 24 height 11
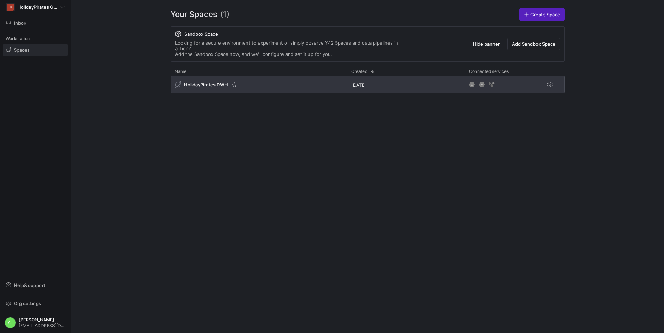
click at [273, 83] on div "HolidayPirates DWH" at bounding box center [258, 84] width 176 height 17
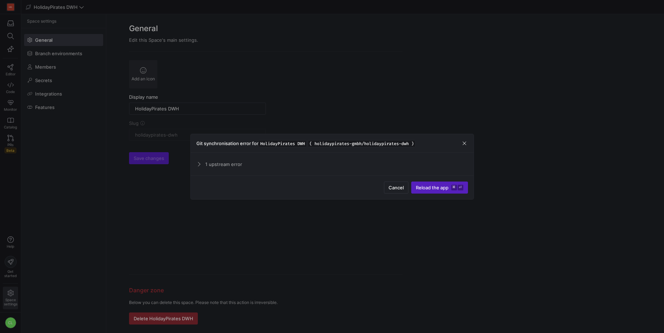
click at [279, 164] on span "1 upstream error" at bounding box center [336, 165] width 263 height 6
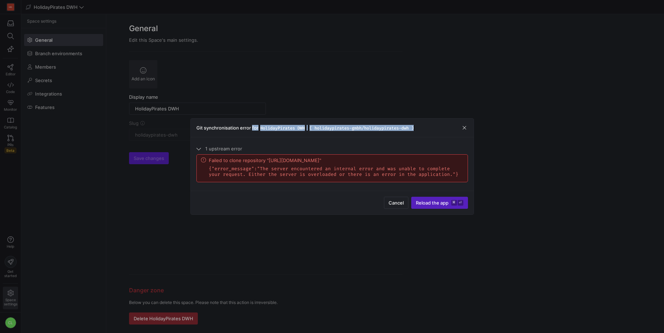
drag, startPoint x: 252, startPoint y: 125, endPoint x: 385, endPoint y: 129, distance: 132.2
click at [385, 129] on h3 "Git synchronisation error for HolidayPirates DWH ( holidaypirates-gmbh/holidayp…" at bounding box center [305, 128] width 219 height 6
click at [326, 143] on mat-expansion-panel-header "1 upstream error" at bounding box center [331, 148] width 271 height 11
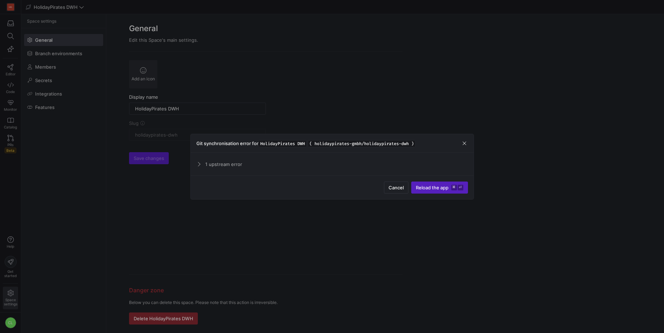
click at [275, 151] on div "Git synchronisation error for HolidayPirates DWH ( holidaypirates-gmbh/holidayp…" at bounding box center [332, 143] width 283 height 19
click at [267, 160] on mat-expansion-panel-header "1 upstream error" at bounding box center [331, 164] width 271 height 11
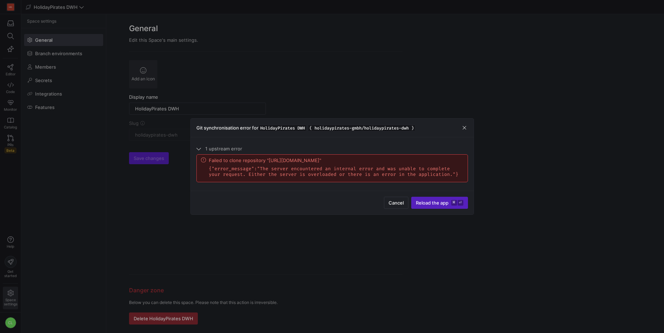
click at [251, 175] on mat-expansion-panel "1 upstream error Failed to clone repository "[URL][DOMAIN_NAME]" {"error_messag…" at bounding box center [331, 164] width 271 height 42
drag, startPoint x: 267, startPoint y: 169, endPoint x: 350, endPoint y: 169, distance: 83.3
click at [350, 169] on p "{"error_message":"The server encountered an internal error and was unable to co…" at bounding box center [336, 171] width 254 height 11
click at [383, 174] on p "{"error_message":"The server encountered an internal error and was unable to co…" at bounding box center [336, 171] width 254 height 11
drag, startPoint x: 329, startPoint y: 178, endPoint x: 369, endPoint y: 185, distance: 40.3
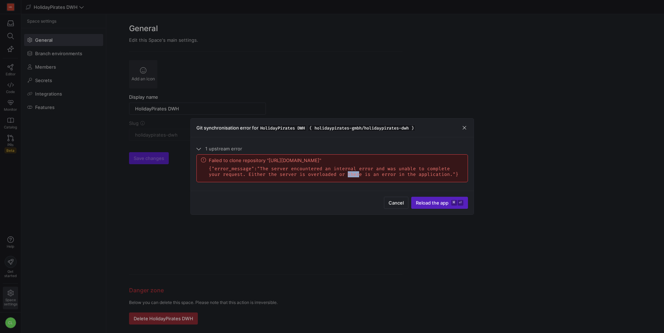
click at [348, 178] on p "{"error_message":"The server encountered an internal error and was unable to co…" at bounding box center [336, 171] width 254 height 11
click at [369, 182] on div "Failed to clone repository "[URL][DOMAIN_NAME]" {"error_message":"The server en…" at bounding box center [332, 168] width 271 height 27
click at [392, 203] on span "Cancel" at bounding box center [395, 203] width 15 height 6
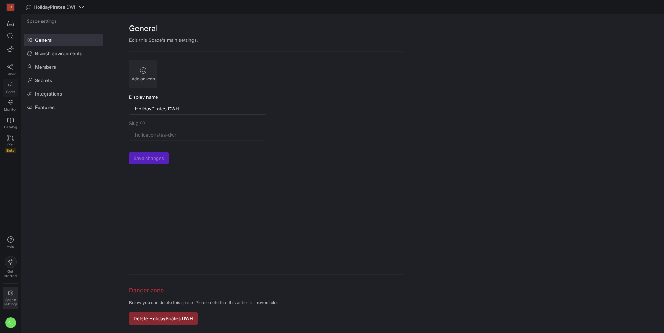
click at [8, 92] on span "Code" at bounding box center [10, 92] width 9 height 4
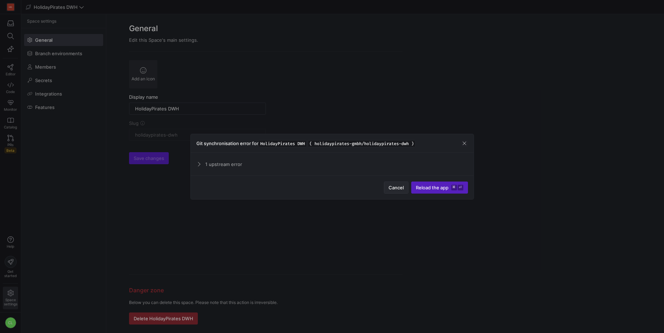
click at [392, 187] on span "Cancel" at bounding box center [395, 188] width 15 height 6
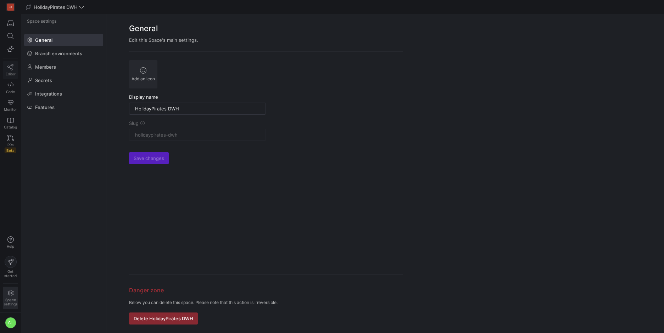
click at [7, 73] on span "Editor" at bounding box center [11, 74] width 10 height 4
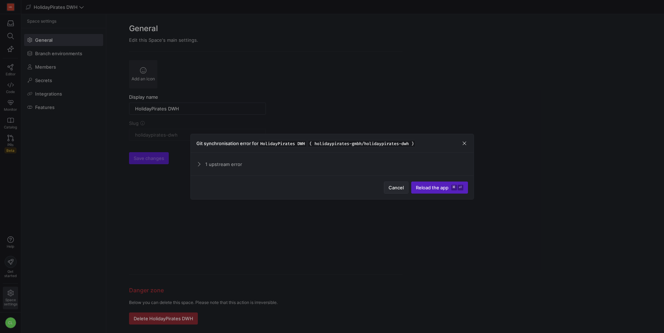
click at [389, 185] on span "Cancel" at bounding box center [395, 188] width 15 height 6
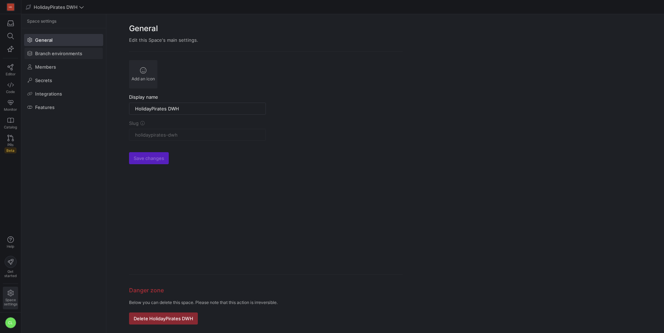
click at [57, 51] on span "Branch environments" at bounding box center [58, 54] width 47 height 6
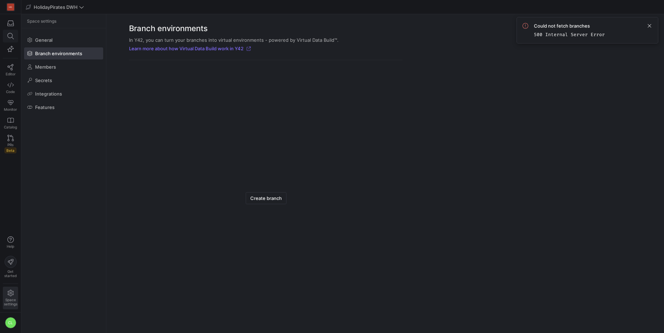
click at [11, 38] on icon at bounding box center [10, 36] width 6 height 6
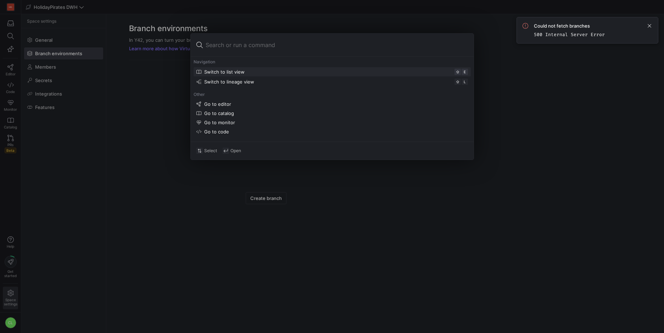
click at [10, 24] on div at bounding box center [332, 166] width 664 height 333
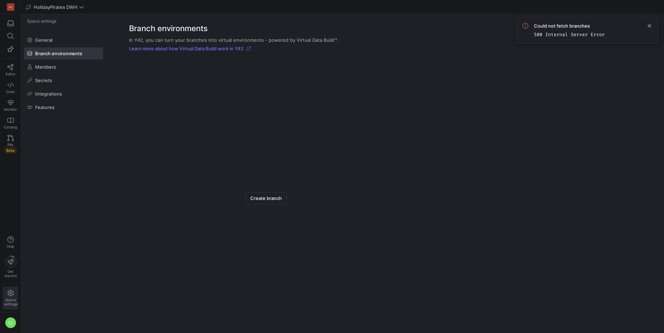
click at [10, 24] on icon "button" at bounding box center [10, 23] width 6 height 6
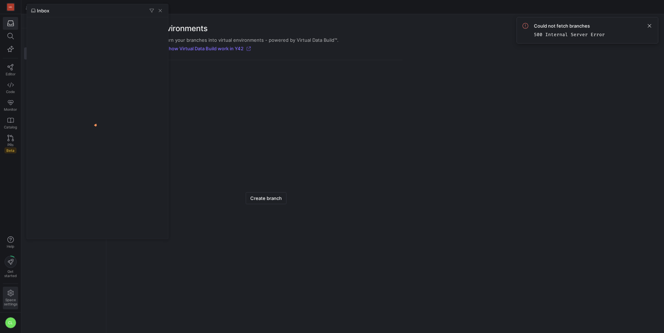
click at [9, 71] on div at bounding box center [332, 166] width 664 height 333
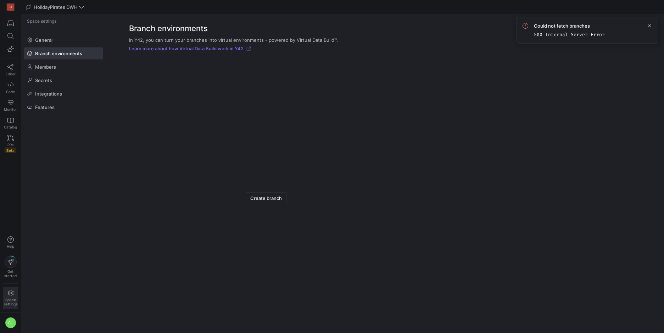
click at [9, 71] on link "Editor" at bounding box center [10, 70] width 15 height 18
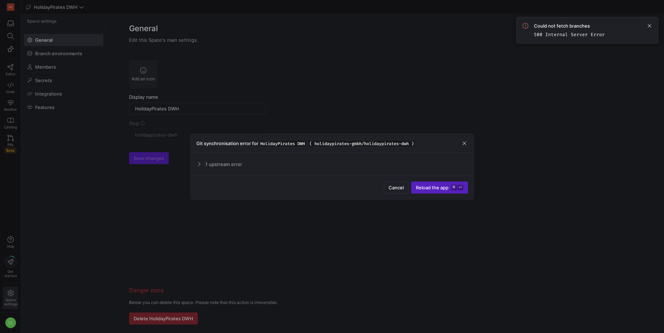
click at [280, 166] on span "1 upstream error" at bounding box center [336, 165] width 263 height 6
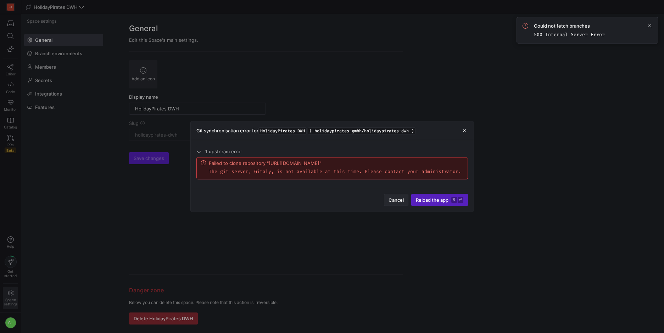
click at [399, 200] on span "Cancel" at bounding box center [395, 200] width 15 height 6
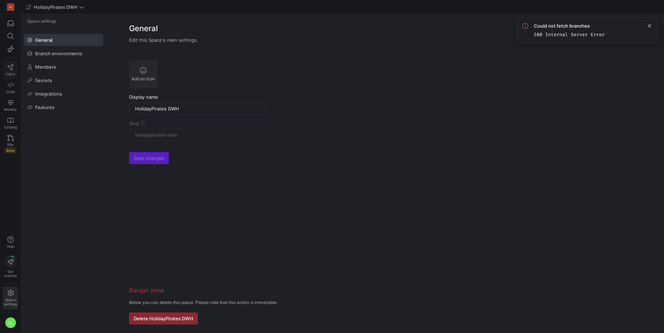
click at [12, 65] on icon at bounding box center [10, 67] width 6 height 6
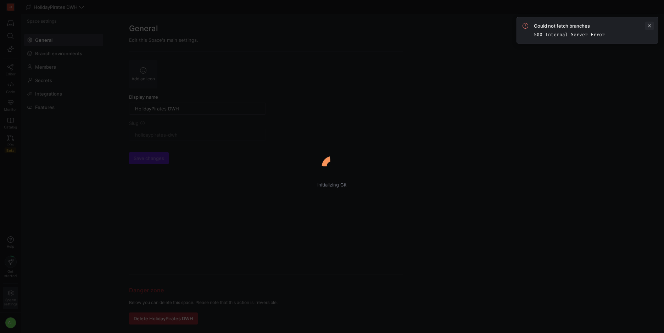
click at [649, 23] on span at bounding box center [649, 26] width 9 height 9
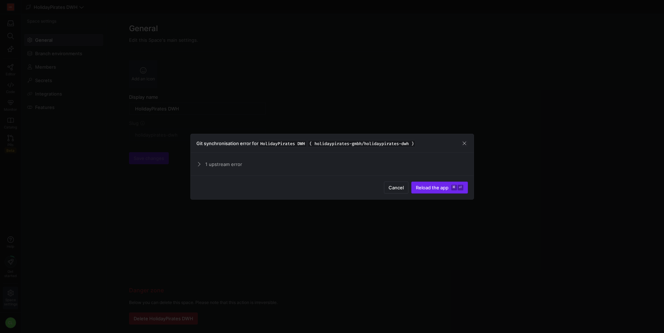
click at [428, 189] on span "Reload the app" at bounding box center [432, 188] width 33 height 6
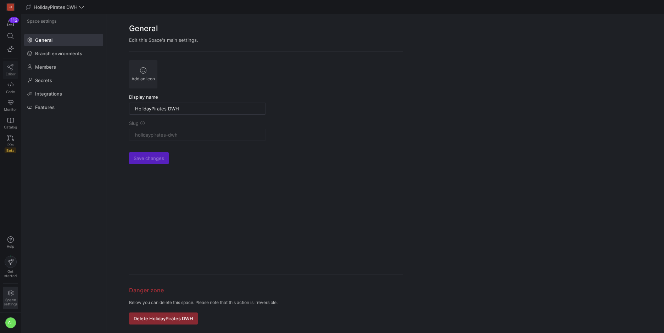
click at [13, 67] on icon at bounding box center [10, 67] width 6 height 6
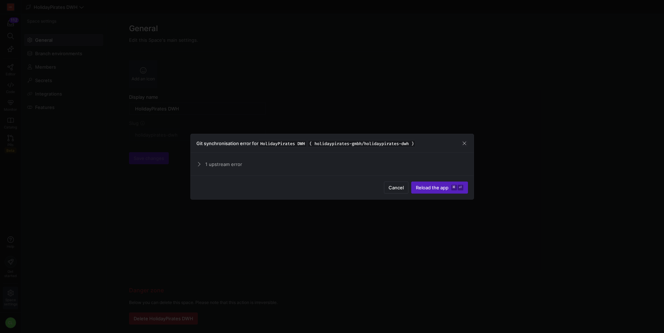
click at [287, 157] on div "1 upstream error Failed to clone repository "[URL][DOMAIN_NAME]" The git server…" at bounding box center [332, 164] width 283 height 23
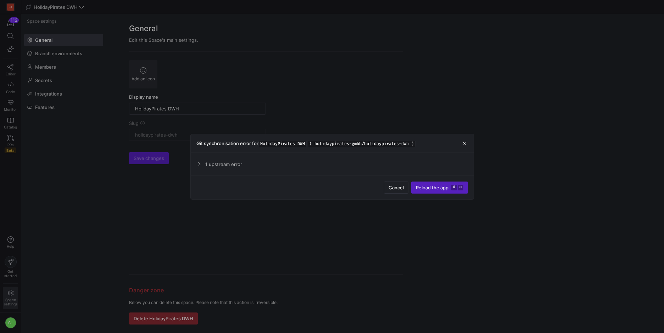
click at [243, 163] on span "1 upstream error" at bounding box center [336, 165] width 263 height 6
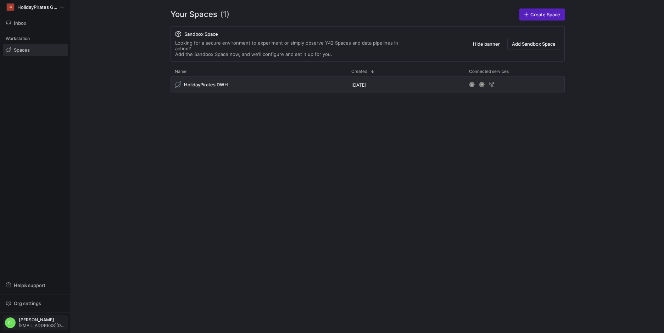
click at [35, 322] on span "Chayanon Laowiwat" at bounding box center [42, 320] width 47 height 5
click at [45, 309] on span "Sign out" at bounding box center [31, 310] width 49 height 6
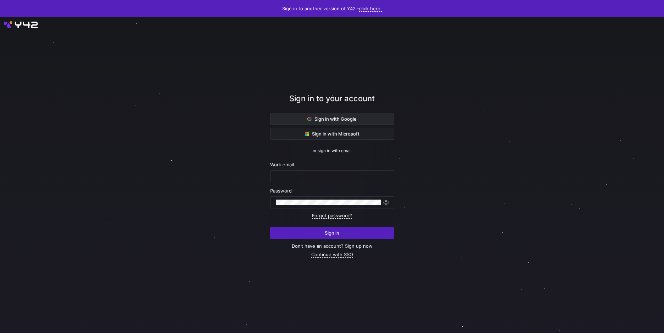
click at [329, 115] on span at bounding box center [331, 118] width 123 height 11
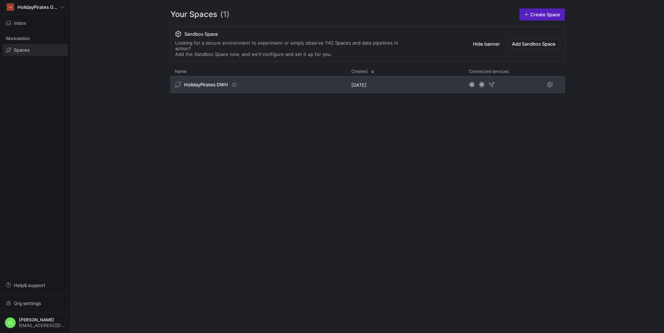
click at [299, 82] on div "HolidayPirates DWH" at bounding box center [258, 84] width 176 height 17
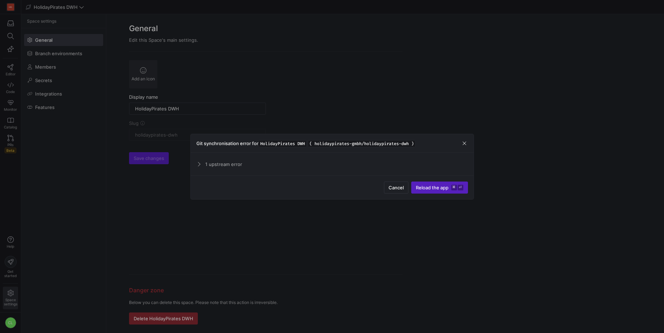
click at [209, 166] on span "1 upstream error" at bounding box center [336, 165] width 263 height 6
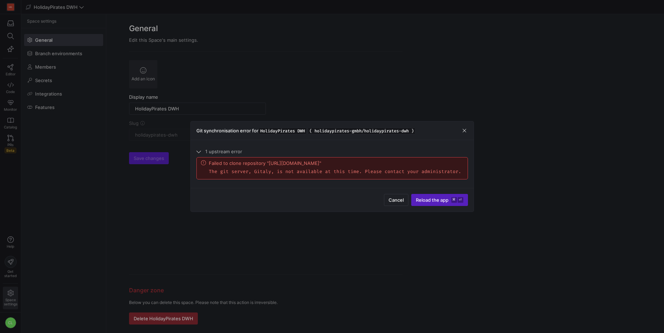
click at [328, 175] on p "The git server, Gitaly, is not available at this time. Please contact your admi…" at bounding box center [335, 172] width 252 height 6
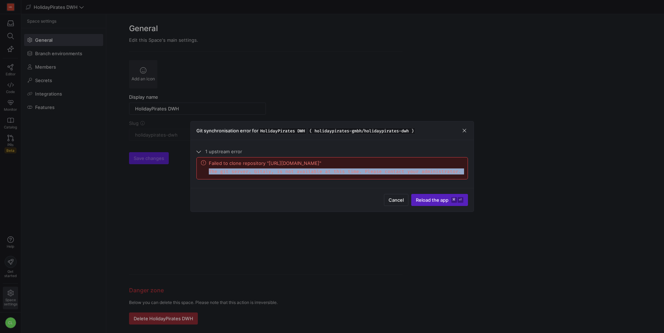
click at [328, 175] on p "The git server, Gitaly, is not available at this time. Please contact your admi…" at bounding box center [335, 172] width 252 height 6
click at [410, 175] on p "The git server, Gitaly, is not available at this time. Please contact your admi…" at bounding box center [335, 172] width 252 height 6
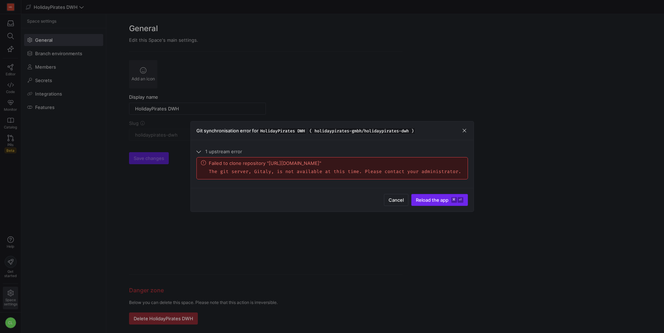
click at [427, 206] on span "submit" at bounding box center [439, 200] width 56 height 11
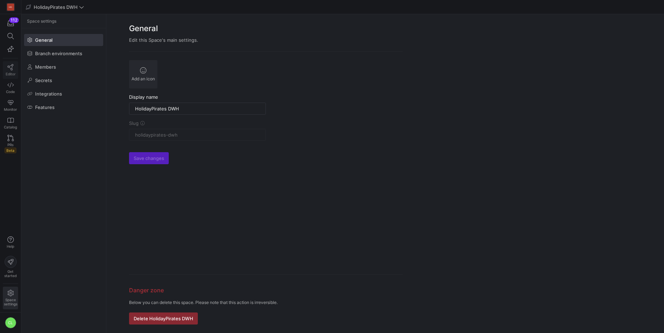
click at [11, 67] on icon at bounding box center [10, 67] width 6 height 6
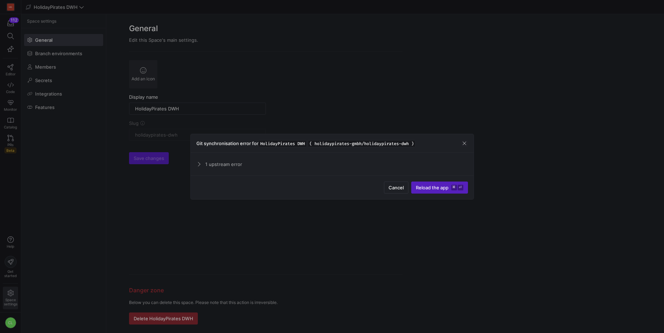
click at [258, 164] on span "1 upstream error" at bounding box center [336, 165] width 263 height 6
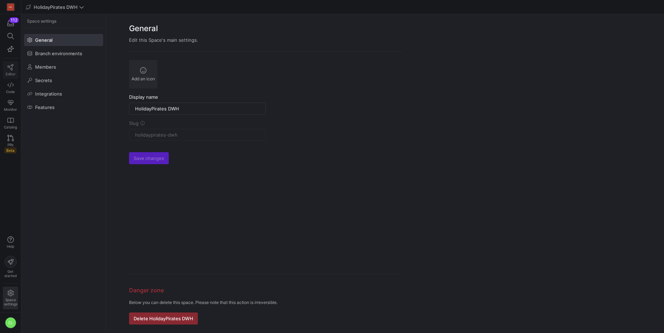
click at [10, 69] on icon at bounding box center [10, 67] width 6 height 6
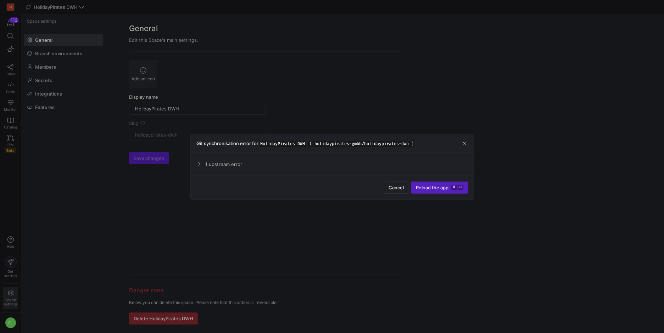
click at [268, 167] on span "1 upstream error" at bounding box center [336, 165] width 263 height 6
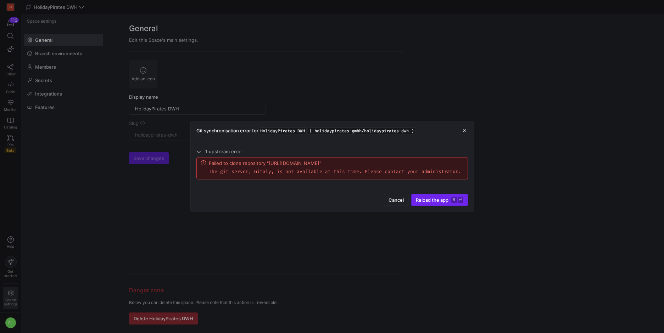
click at [435, 200] on span "Reload the app" at bounding box center [432, 200] width 33 height 6
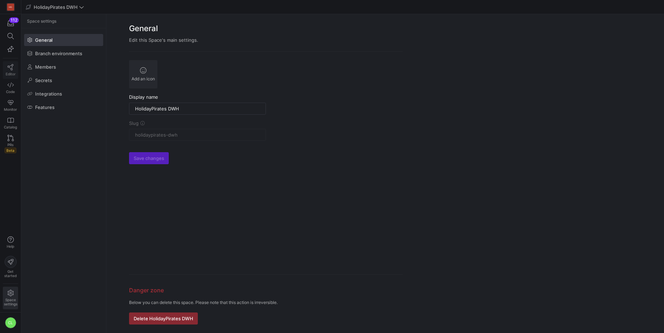
click at [3, 66] on link "Editor" at bounding box center [10, 70] width 15 height 18
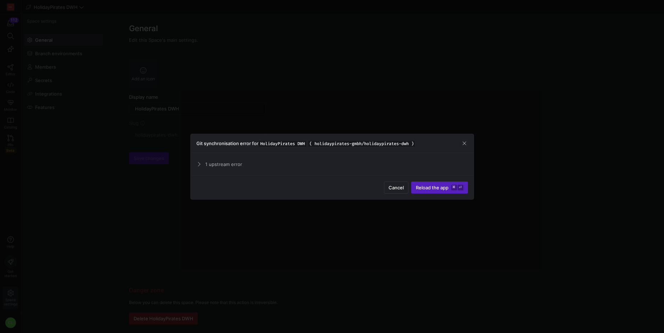
click at [304, 172] on div "1 upstream error Failed to clone repository "[URL][DOMAIN_NAME]" The git server…" at bounding box center [332, 164] width 283 height 23
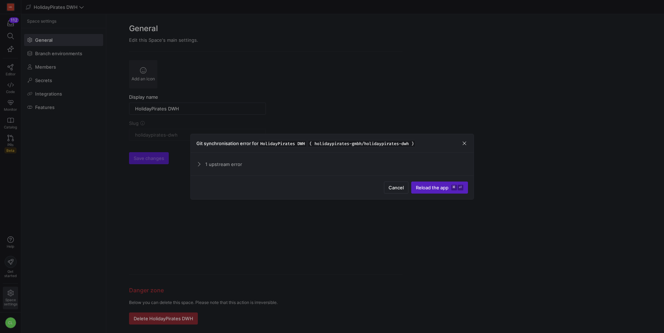
click at [241, 170] on div "1 upstream error Failed to clone repository "[URL][DOMAIN_NAME]" The git server…" at bounding box center [332, 164] width 283 height 23
click at [217, 166] on span "1 upstream error" at bounding box center [336, 165] width 263 height 6
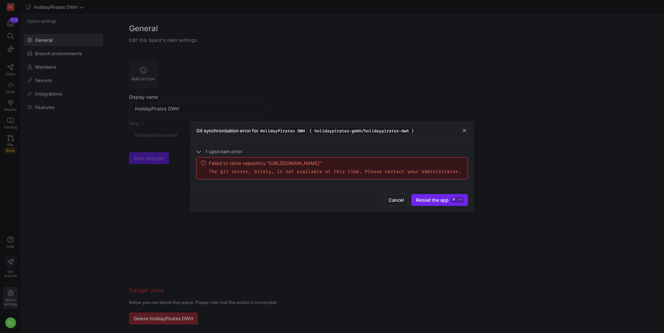
click at [437, 206] on span "submit" at bounding box center [439, 200] width 56 height 11
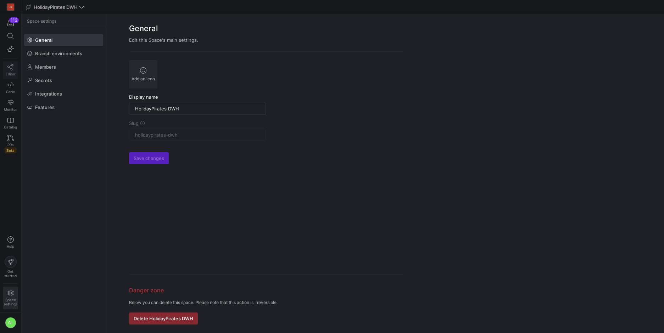
click at [9, 70] on icon at bounding box center [10, 67] width 6 height 6
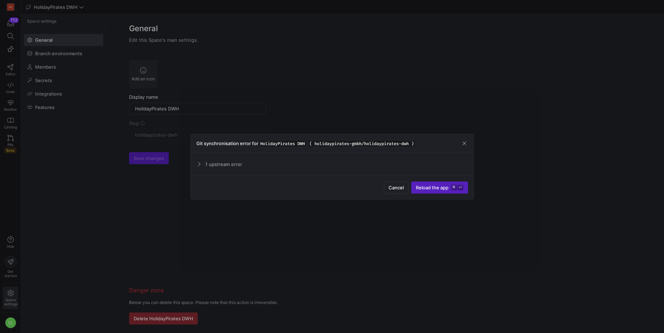
click at [253, 164] on span "1 upstream error" at bounding box center [336, 165] width 263 height 6
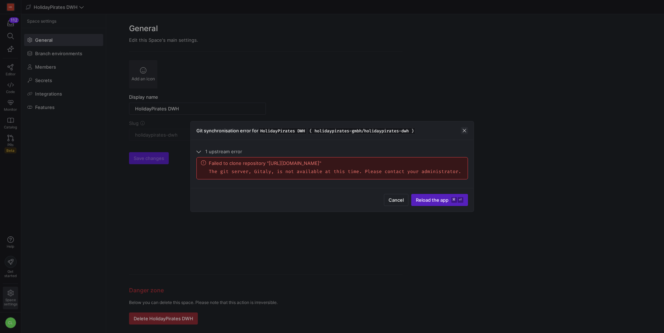
click at [466, 129] on span "button" at bounding box center [464, 130] width 7 height 7
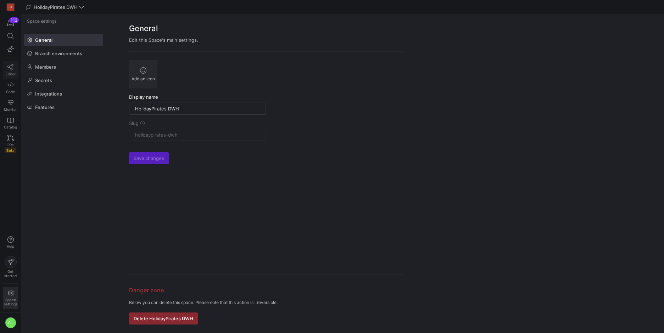
click at [10, 72] on span "Editor" at bounding box center [11, 74] width 10 height 4
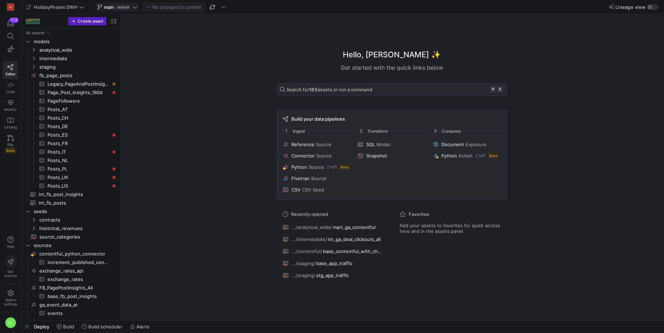
click at [139, 6] on span at bounding box center [117, 7] width 43 height 9
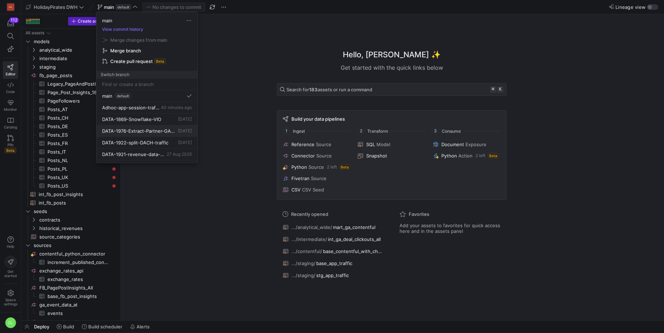
click at [151, 129] on span "DATA-1976-Extract-Partner-GA4-Data" at bounding box center [139, 131] width 74 height 6
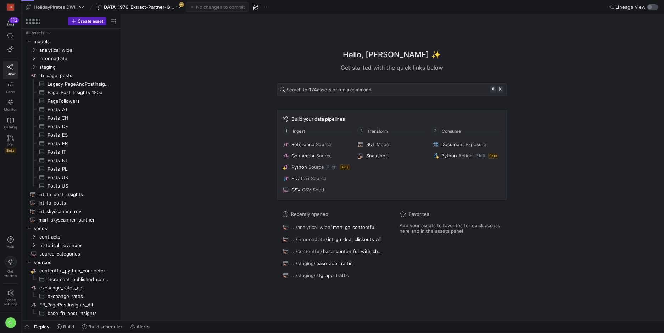
click at [653, 8] on div "button" at bounding box center [652, 7] width 11 height 6
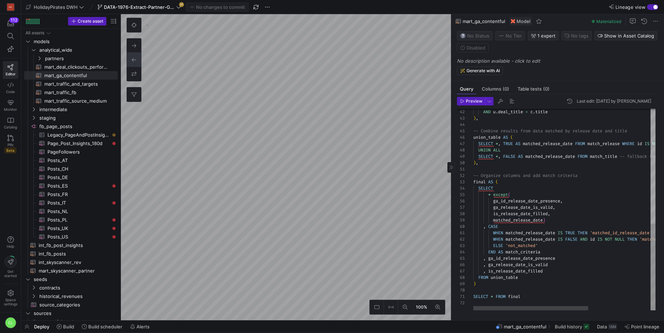
scroll to position [0, 48]
click at [543, 297] on div "AND u . deal_title = c . title ) , -- Combine results from data matched by rele…" at bounding box center [613, 76] width 280 height 469
click at [156, 7] on span "DATA-1976-Extract-Partner-GA4-Data" at bounding box center [139, 7] width 71 height 6
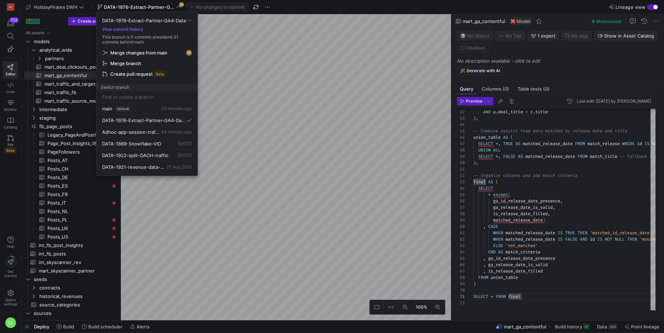
click at [166, 51] on span "Merge changes from main" at bounding box center [138, 53] width 57 height 6
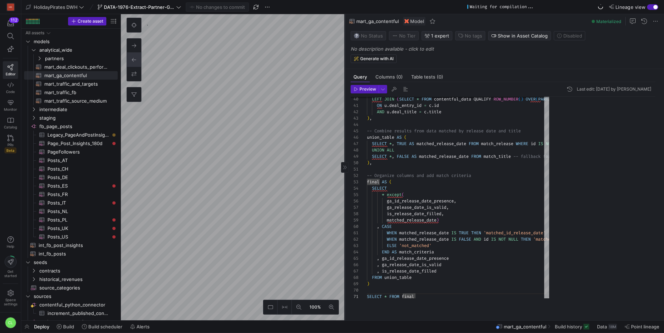
click at [204, 48] on as-split "100% 0 Query Columns (0) Table tests (0) Preview Last edit: [DATE] by [PERSON_N…" at bounding box center [392, 167] width 543 height 307
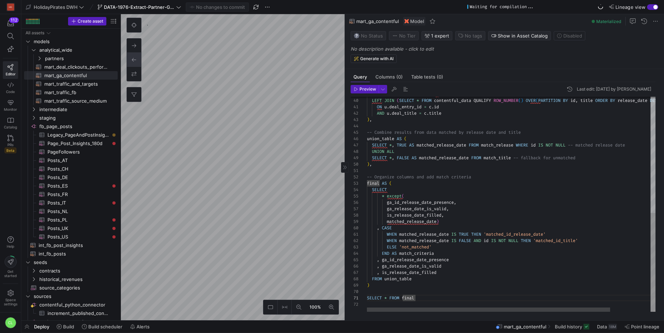
click at [462, 297] on div "AND u . deal_title = c . title ) , -- Combine results from data matched by rele…" at bounding box center [535, 77] width 336 height 469
click at [367, 295] on div "AND u . deal_title = c . title ) , -- Combine results from data matched by rele…" at bounding box center [535, 77] width 336 height 469
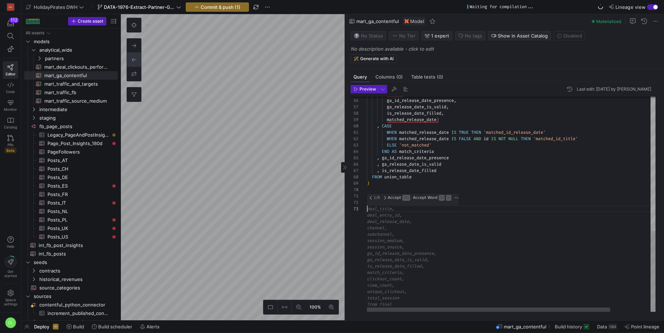
click at [409, 227] on div "* except ( ga_id_release_date_presence , ga_release_date_is_valid , is_release_…" at bounding box center [535, 26] width 336 height 571
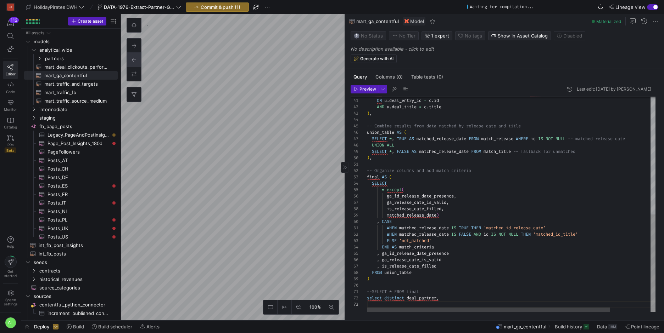
click at [385, 299] on div "* except ( ga_id_release_date_presence , ga_release_date_is_valid , is_release_…" at bounding box center [535, 75] width 336 height 476
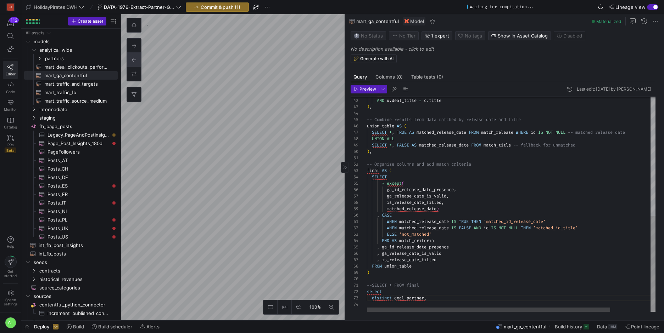
click at [443, 300] on div "* except ( ga_id_release_date_presence , ga_release_date_is_valid , is_release_…" at bounding box center [535, 71] width 336 height 482
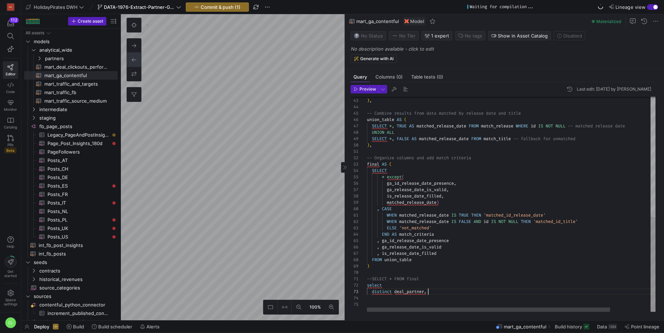
click at [433, 294] on div "* except ( ga_id_release_date_presence , ga_release_date_is_valid , is_release_…" at bounding box center [535, 68] width 336 height 488
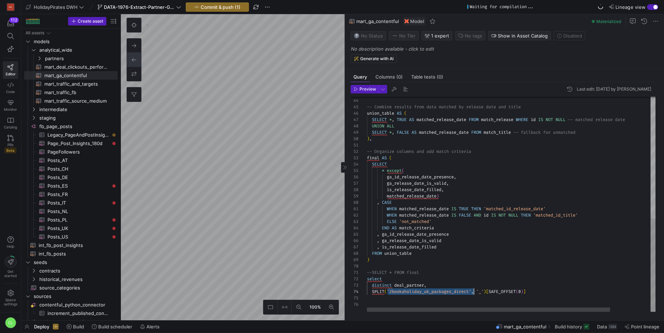
drag, startPoint x: 394, startPoint y: 291, endPoint x: 472, endPoint y: 290, distance: 78.3
click at [479, 284] on div "* except ( ga_id_release_date_presence , ga_release_date_is_valid , is_release_…" at bounding box center [535, 64] width 336 height 495
click at [490, 291] on div "* except ( ga_id_release_date_presence , ga_release_date_is_valid , is_release_…" at bounding box center [535, 64] width 336 height 495
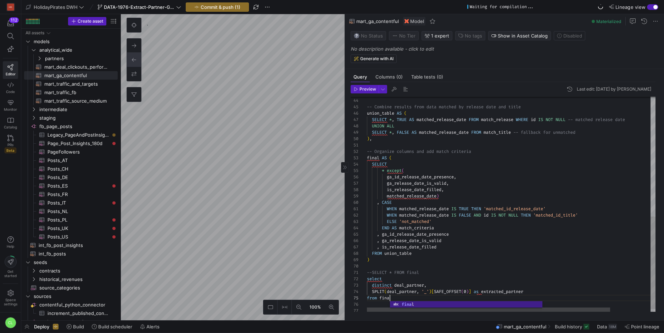
scroll to position [26, 26]
click at [368, 92] on span "button" at bounding box center [364, 89] width 27 height 8
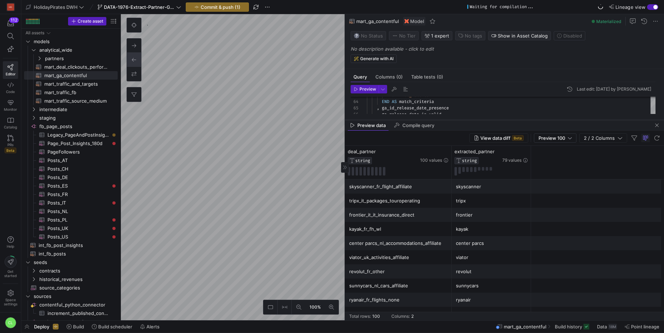
drag, startPoint x: 444, startPoint y: 196, endPoint x: 472, endPoint y: 115, distance: 86.1
click at [472, 119] on div at bounding box center [504, 120] width 319 height 3
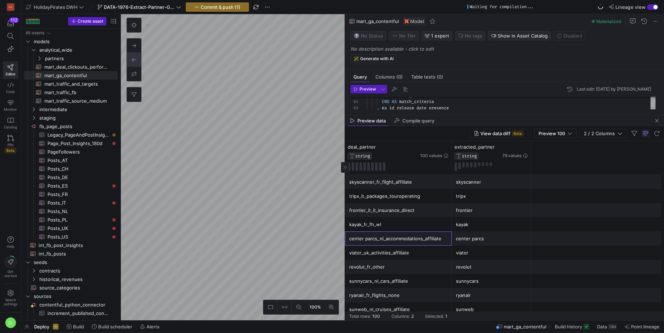
click at [395, 241] on div "center parcs_nl_accommodations_affiliate" at bounding box center [398, 239] width 98 height 14
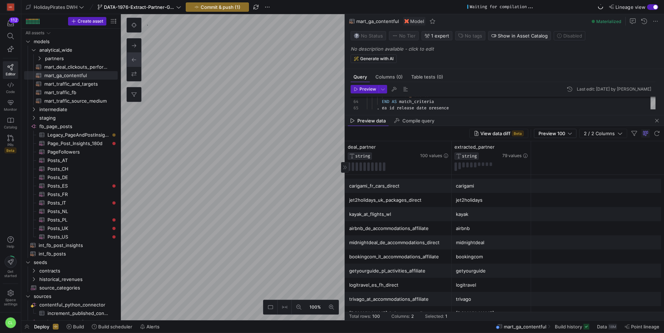
scroll to position [0, 0]
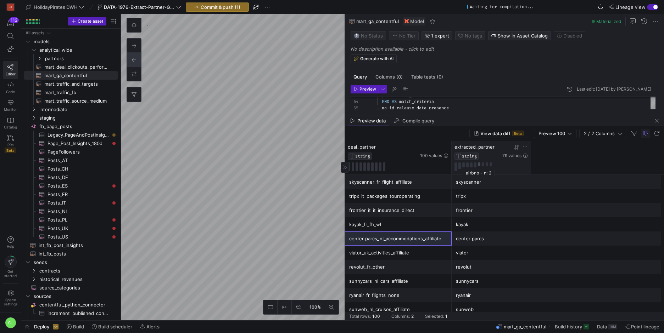
click at [479, 165] on button at bounding box center [479, 165] width 2 height 4
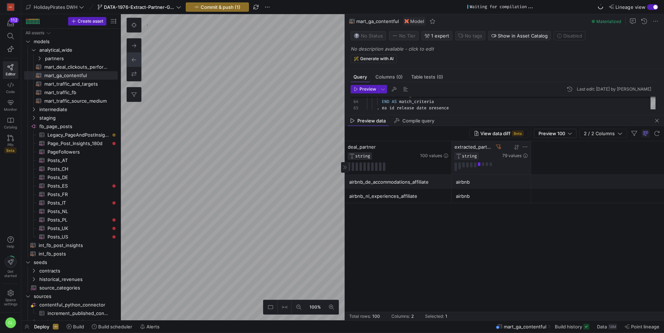
click at [500, 148] on icon at bounding box center [498, 147] width 5 height 5
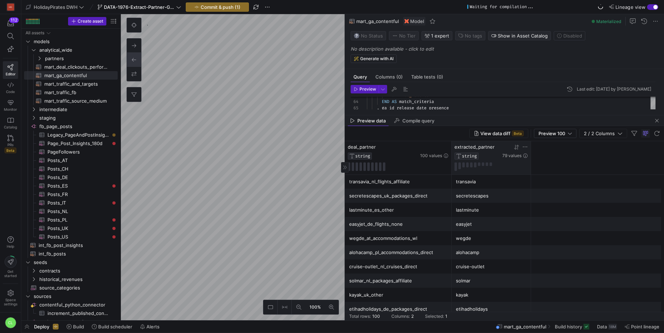
click at [383, 258] on div "alohacamp_pl_accommodations_direct" at bounding box center [398, 253] width 98 height 14
click at [366, 274] on div "solmar_nl_packages_affiliate" at bounding box center [398, 281] width 98 height 14
click at [400, 271] on div "cruise-outlet_nl_cruises_direct" at bounding box center [398, 267] width 98 height 14
drag, startPoint x: 392, startPoint y: 277, endPoint x: 414, endPoint y: 292, distance: 26.2
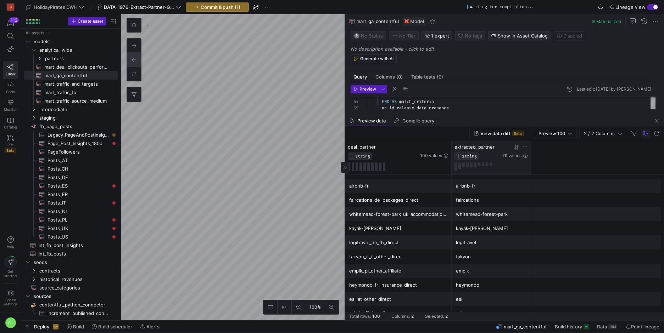
click at [468, 310] on div "tui" at bounding box center [491, 314] width 71 height 14
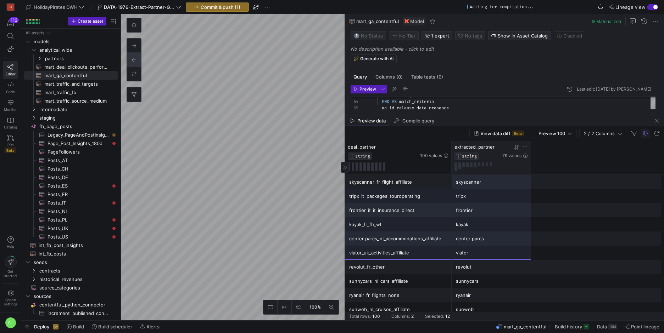
drag, startPoint x: 377, startPoint y: 180, endPoint x: 453, endPoint y: 263, distance: 111.9
click at [565, 135] on span "Preview 100" at bounding box center [551, 134] width 27 height 6
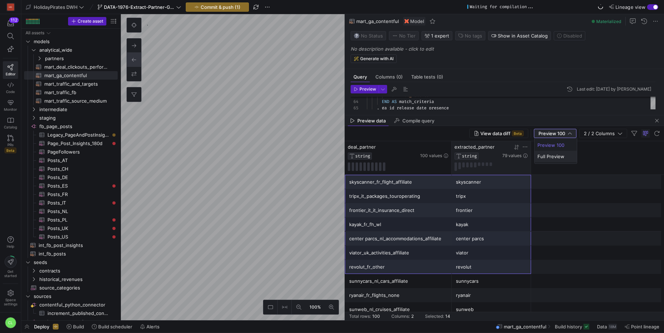
click at [560, 160] on mat-option "Full Preview" at bounding box center [555, 156] width 42 height 11
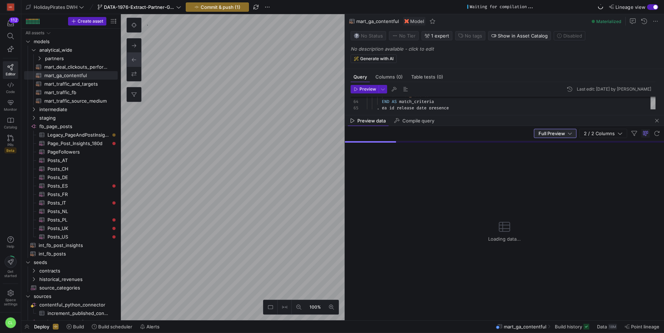
click at [490, 194] on y42-empty-state "Loading data..." at bounding box center [504, 232] width 33 height 178
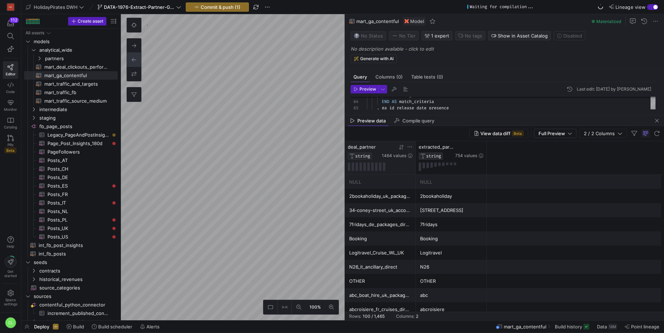
click at [403, 146] on icon at bounding box center [401, 148] width 6 height 6
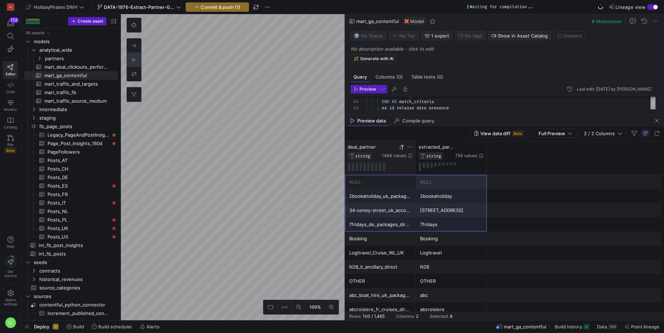
drag, startPoint x: 402, startPoint y: 186, endPoint x: 473, endPoint y: 209, distance: 75.0
click at [448, 169] on div at bounding box center [451, 167] width 65 height 9
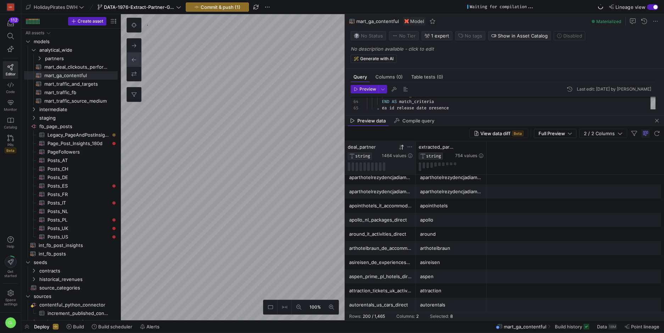
scroll to position [1846, 0]
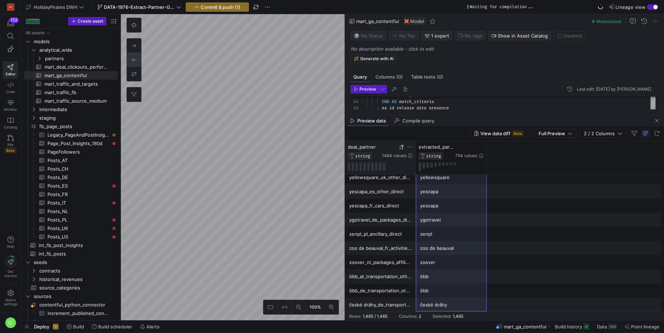
drag, startPoint x: 444, startPoint y: 182, endPoint x: 450, endPoint y: 304, distance: 122.4
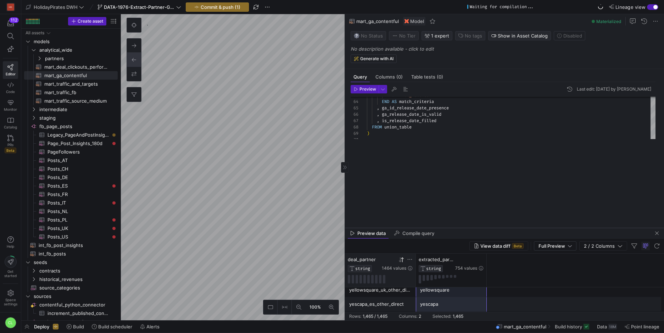
drag, startPoint x: 466, startPoint y: 115, endPoint x: 455, endPoint y: 228, distance: 113.3
click at [455, 228] on div at bounding box center [504, 228] width 319 height 3
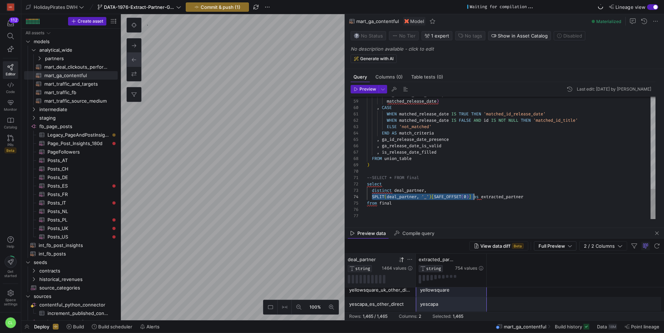
drag, startPoint x: 371, startPoint y: 195, endPoint x: 474, endPoint y: 196, distance: 102.4
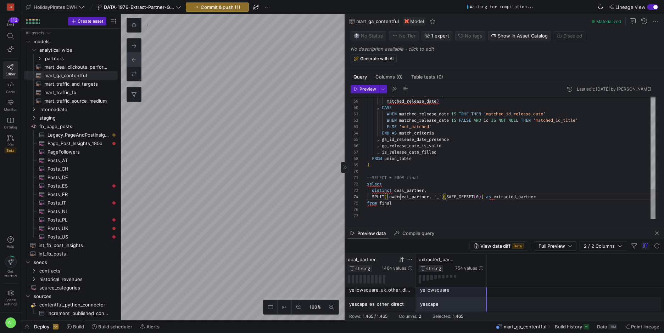
scroll to position [19, 36]
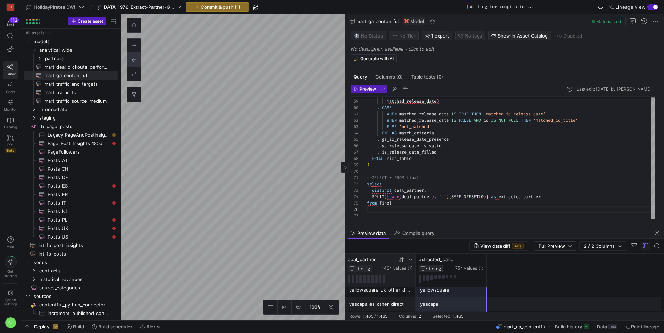
click at [488, 233] on div "Preview data Compile query" at bounding box center [504, 233] width 319 height 11
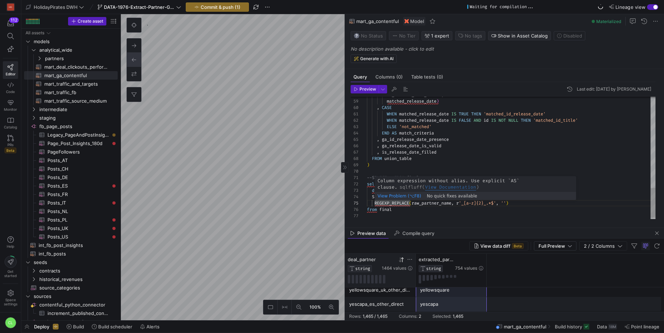
scroll to position [26, 5]
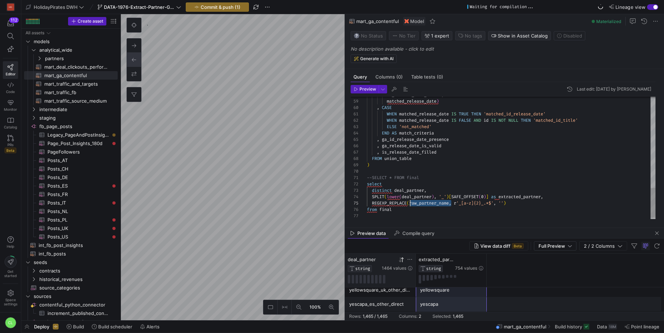
drag, startPoint x: 450, startPoint y: 203, endPoint x: 410, endPoint y: 206, distance: 40.5
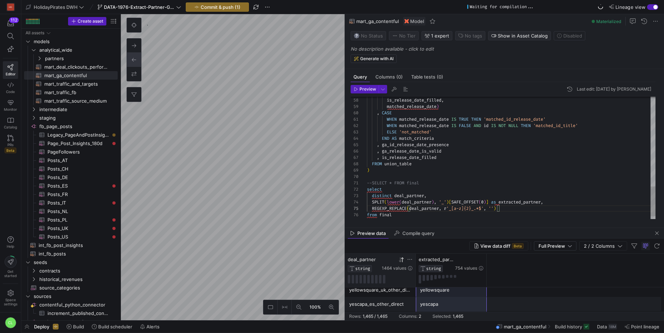
click at [377, 89] on span "button" at bounding box center [364, 89] width 27 height 8
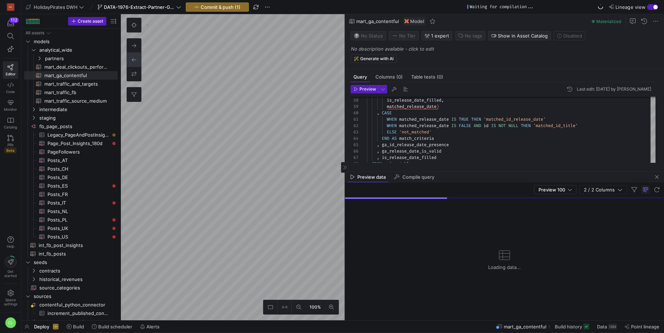
drag, startPoint x: 504, startPoint y: 227, endPoint x: 518, endPoint y: 158, distance: 69.8
click at [518, 170] on div at bounding box center [504, 171] width 319 height 3
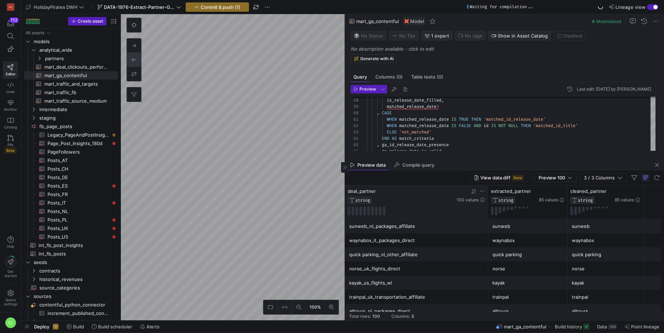
click at [477, 191] on div at bounding box center [470, 192] width 28 height 6
click at [476, 191] on icon at bounding box center [474, 192] width 6 height 6
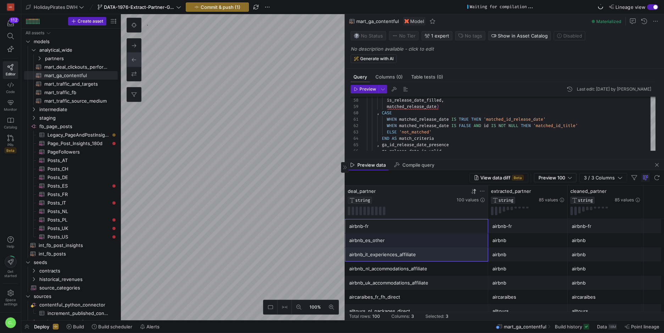
drag, startPoint x: 437, startPoint y: 232, endPoint x: 443, endPoint y: 249, distance: 18.5
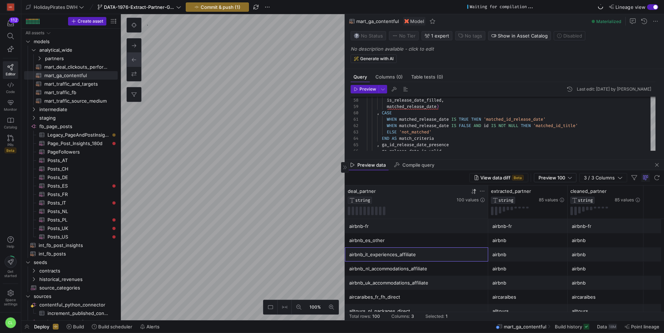
click at [443, 249] on div "airbnb_it_experiences_affiliate" at bounding box center [416, 255] width 135 height 14
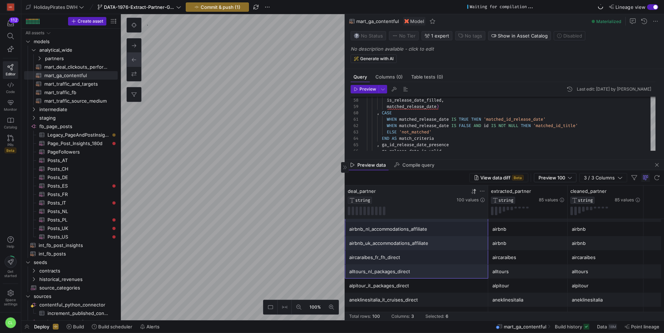
scroll to position [55, 0]
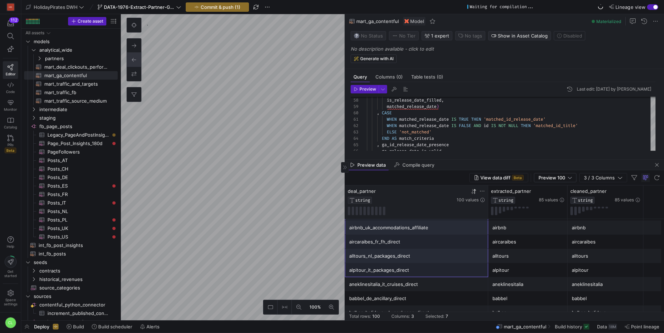
drag, startPoint x: 432, startPoint y: 234, endPoint x: 459, endPoint y: 269, distance: 45.0
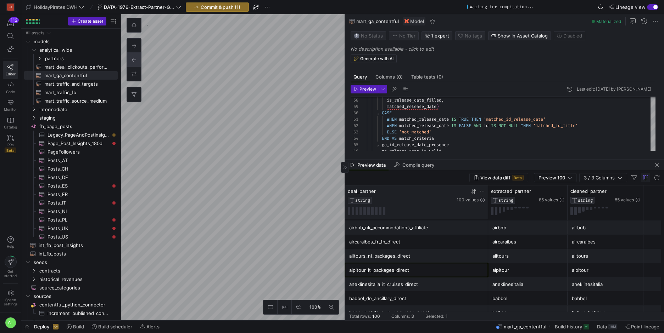
click at [459, 269] on div "alpitour_it_packages_direct" at bounding box center [416, 271] width 135 height 14
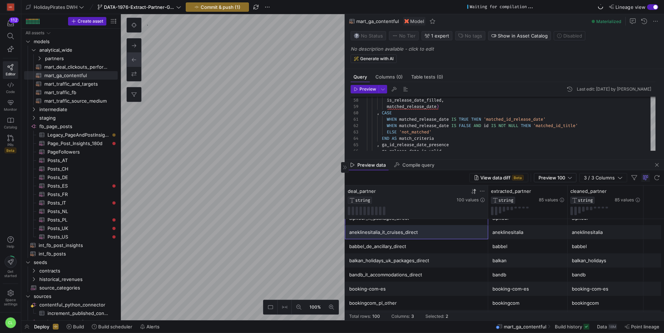
scroll to position [135, 0]
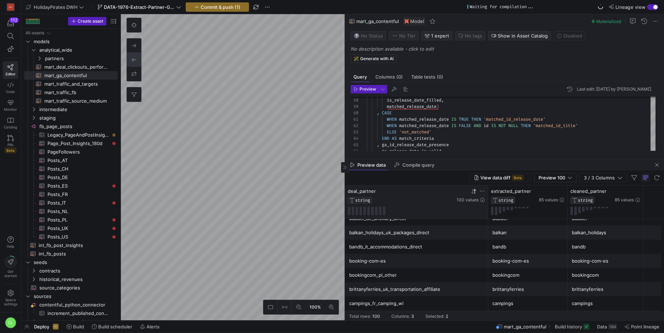
drag, startPoint x: 444, startPoint y: 269, endPoint x: 449, endPoint y: 282, distance: 14.0
click at [443, 265] on div "booking-com-es" at bounding box center [416, 261] width 135 height 14
drag, startPoint x: 443, startPoint y: 260, endPoint x: 516, endPoint y: 261, distance: 72.3
click at [516, 261] on div "booking-com-es booking-com-es booking-com-es" at bounding box center [504, 261] width 319 height 14
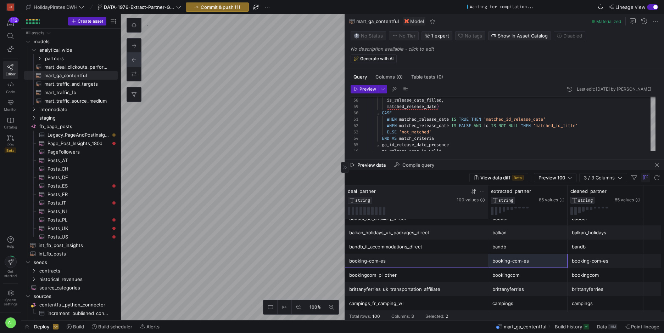
click at [452, 257] on div "booking-com-es" at bounding box center [416, 261] width 135 height 14
drag, startPoint x: 525, startPoint y: 248, endPoint x: 523, endPoint y: 245, distance: 3.6
click at [523, 245] on div "bandb" at bounding box center [527, 247] width 71 height 14
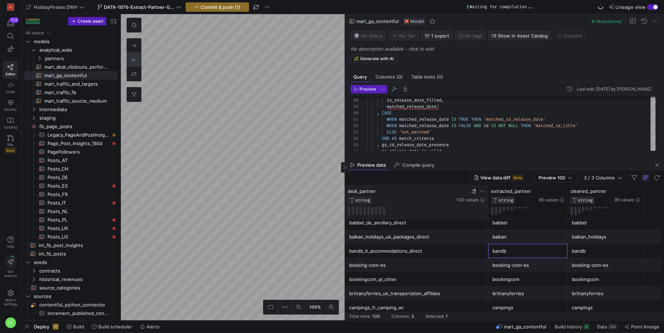
click at [360, 236] on div "balkan_holidays_uk_packages_direct" at bounding box center [416, 237] width 135 height 14
click at [596, 240] on div "balkan_holidays" at bounding box center [605, 237] width 67 height 14
drag, startPoint x: 609, startPoint y: 237, endPoint x: 596, endPoint y: 239, distance: 13.6
click at [596, 239] on div "balkan_holidays" at bounding box center [605, 237] width 67 height 14
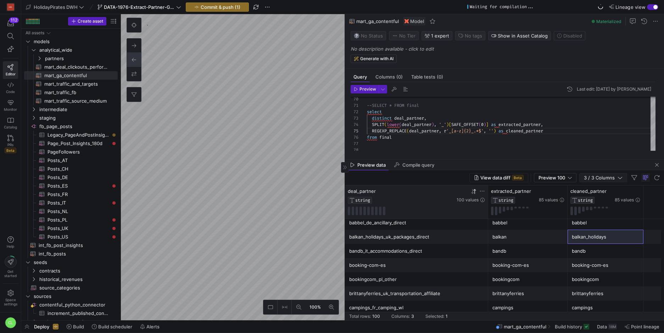
click at [582, 177] on span "button" at bounding box center [602, 178] width 47 height 9
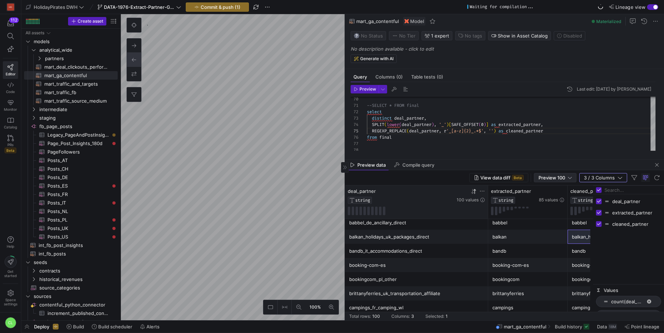
click at [568, 179] on div at bounding box center [570, 178] width 4 height 6
click at [565, 196] on mat-option "Full Preview" at bounding box center [555, 200] width 42 height 11
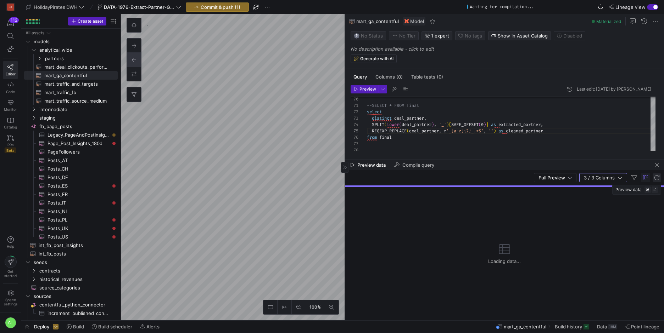
click at [654, 175] on span "button" at bounding box center [656, 178] width 9 height 9
click at [656, 167] on span "button" at bounding box center [656, 165] width 9 height 9
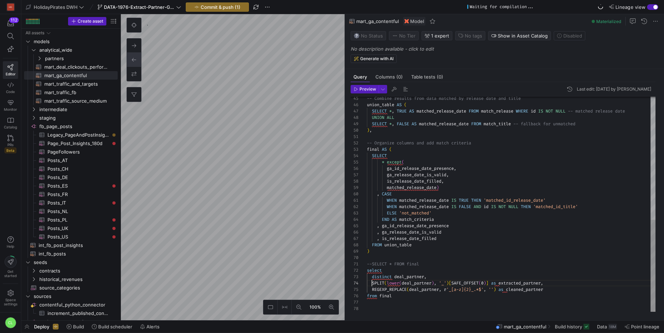
click at [372, 286] on div "--SELECT * FROM final select distinct deal_partner , SPLIT ( lower ( deal_partn…" at bounding box center [511, 60] width 288 height 503
type textarea "--SELECT * FROM final select distinct deal_partner, --SPLIT(lower(deal_partner)…"
click at [379, 87] on span "button" at bounding box center [383, 89] width 8 height 8
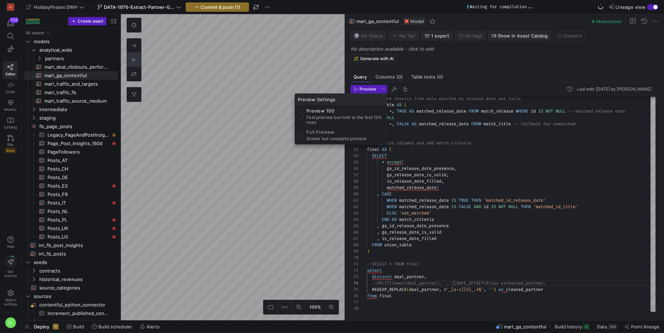
click at [600, 310] on div at bounding box center [332, 166] width 664 height 333
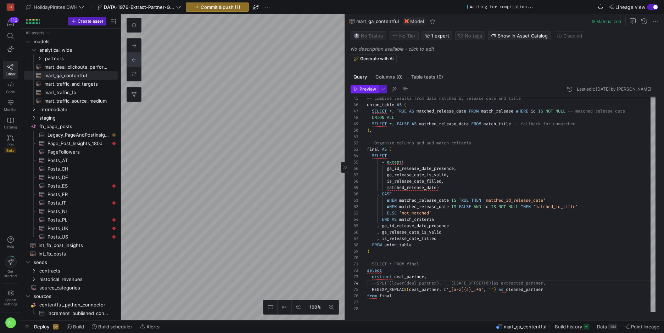
click at [370, 92] on span "button" at bounding box center [364, 89] width 27 height 8
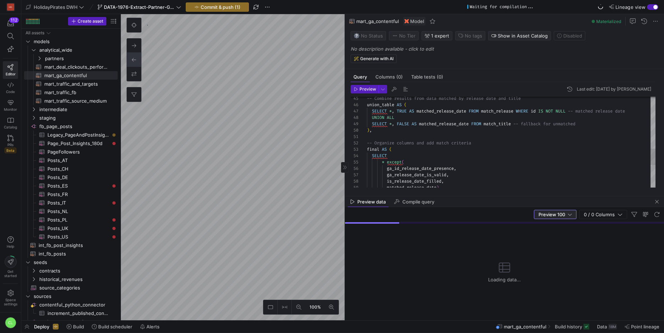
click at [563, 213] on span "Preview 100" at bounding box center [551, 215] width 27 height 6
click at [555, 237] on span "Full Preview" at bounding box center [555, 238] width 37 height 6
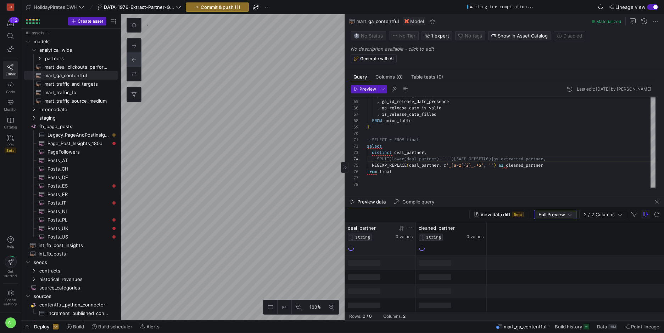
click at [402, 230] on icon at bounding box center [402, 228] width 2 height 5
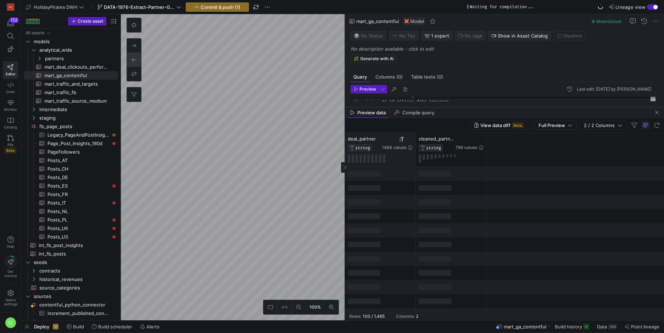
drag, startPoint x: 454, startPoint y: 197, endPoint x: 476, endPoint y: 107, distance: 93.2
click at [476, 107] on div at bounding box center [504, 107] width 319 height 3
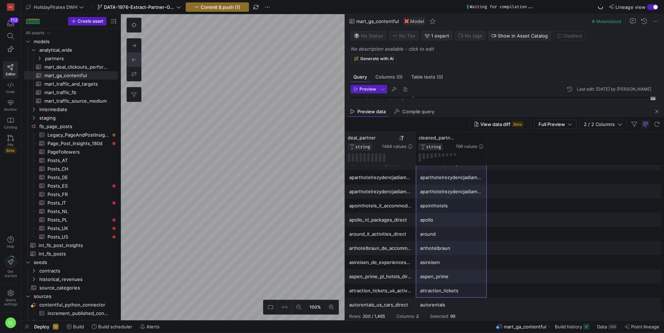
scroll to position [0, 0]
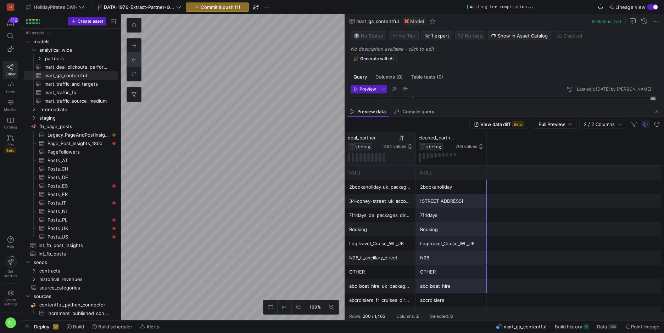
drag, startPoint x: 445, startPoint y: 184, endPoint x: 453, endPoint y: 282, distance: 98.8
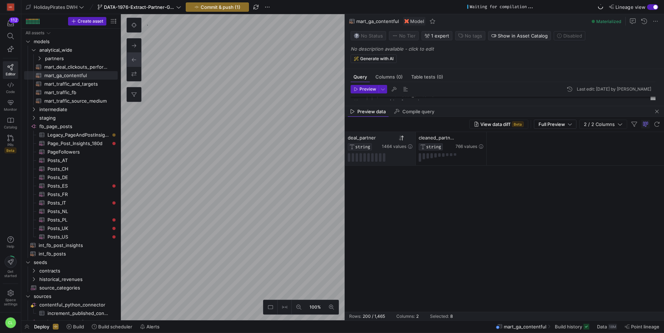
scroll to position [660, 0]
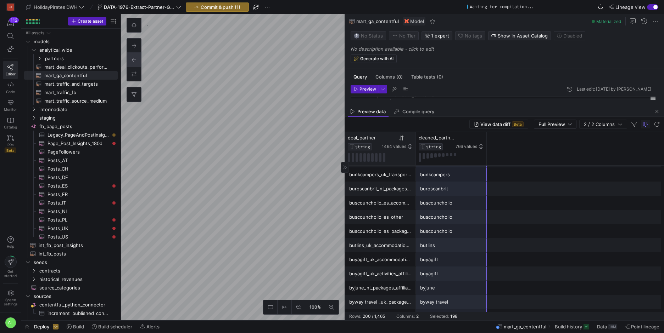
drag, startPoint x: 452, startPoint y: 176, endPoint x: 459, endPoint y: 266, distance: 89.6
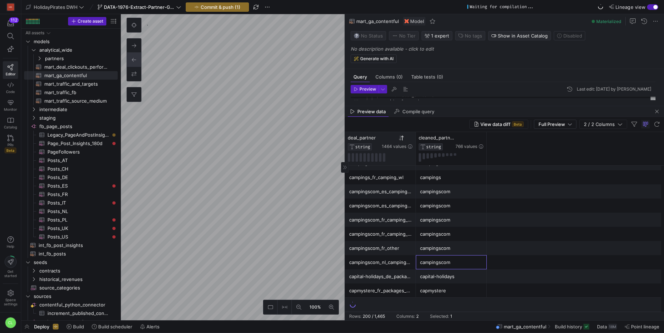
click at [459, 266] on div "campingscom" at bounding box center [451, 263] width 62 height 14
click at [453, 273] on div "capital-holidays" at bounding box center [451, 277] width 62 height 14
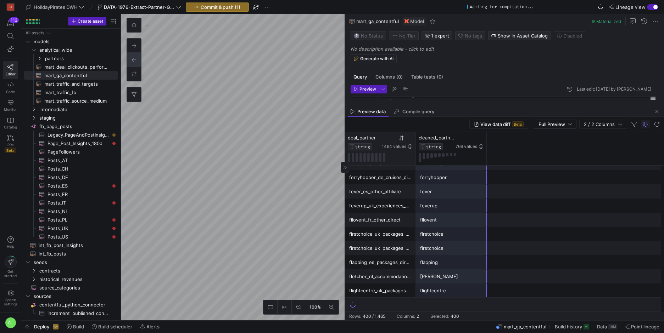
drag, startPoint x: 445, startPoint y: 172, endPoint x: 466, endPoint y: 296, distance: 126.1
